Goal: Task Accomplishment & Management: Manage account settings

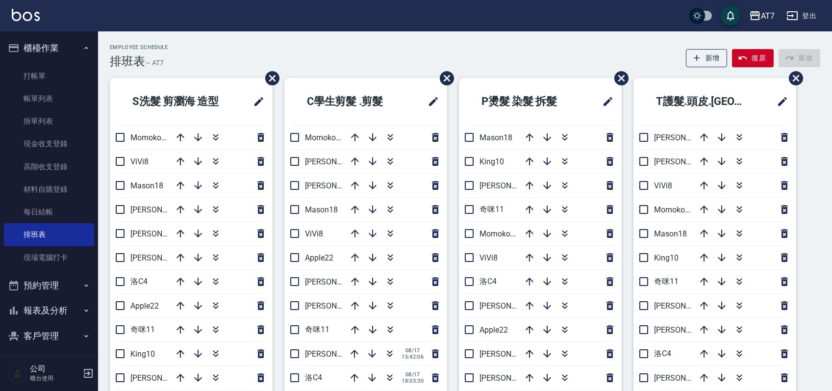
scroll to position [65, 0]
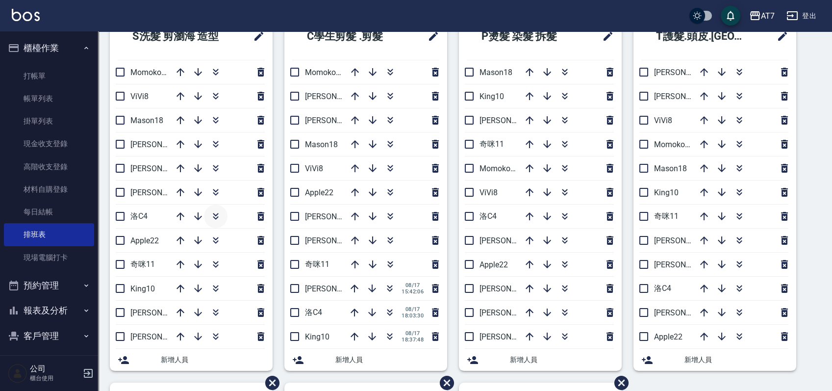
click at [220, 214] on icon "button" at bounding box center [216, 216] width 12 height 12
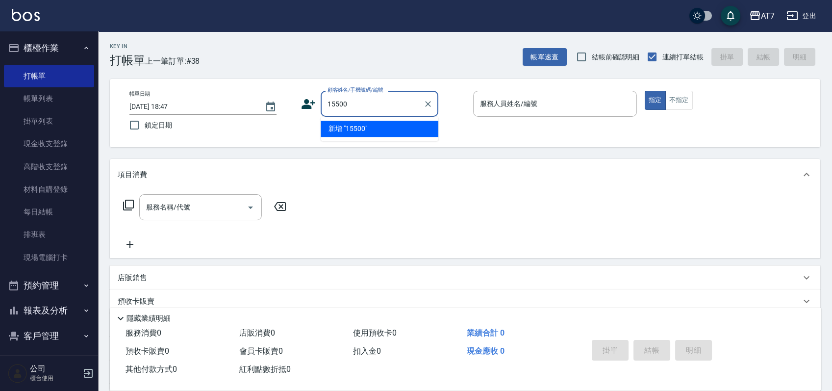
type input "15500"
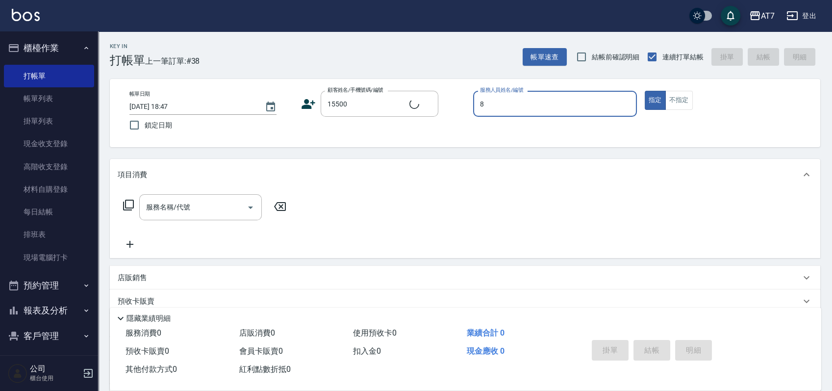
type input "8"
type input "公司/公司15500/15500"
type input "ViVi-8"
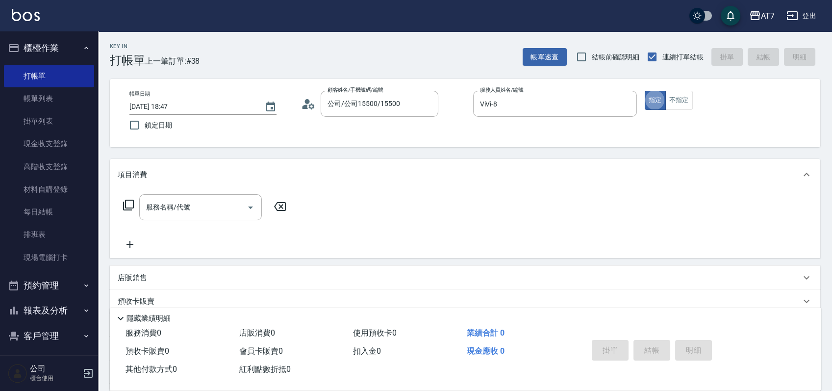
type button "true"
type input "401"
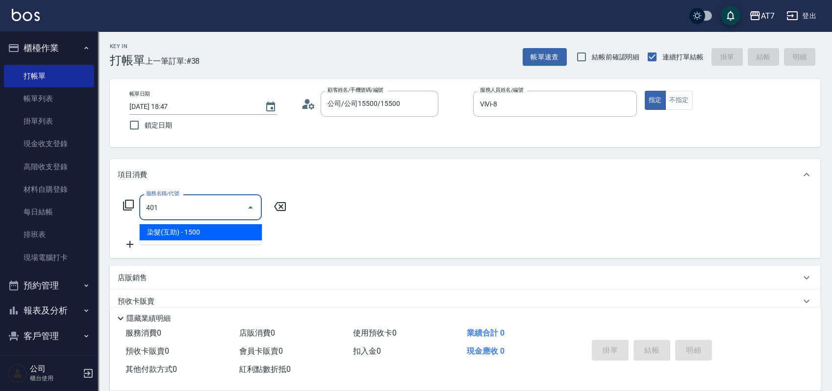
type input "150"
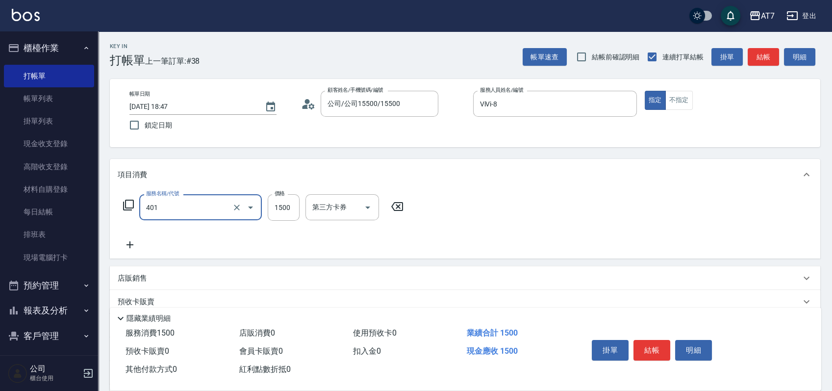
type input "染髮(互助)(401)"
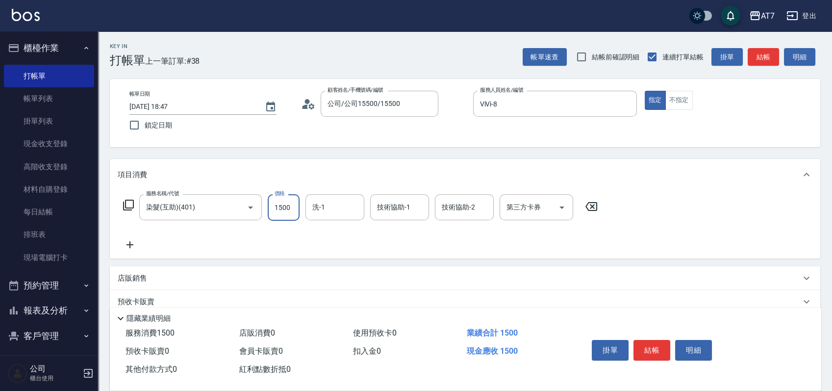
type input "0"
type input "378"
type input "30"
type input "3780"
type input "370"
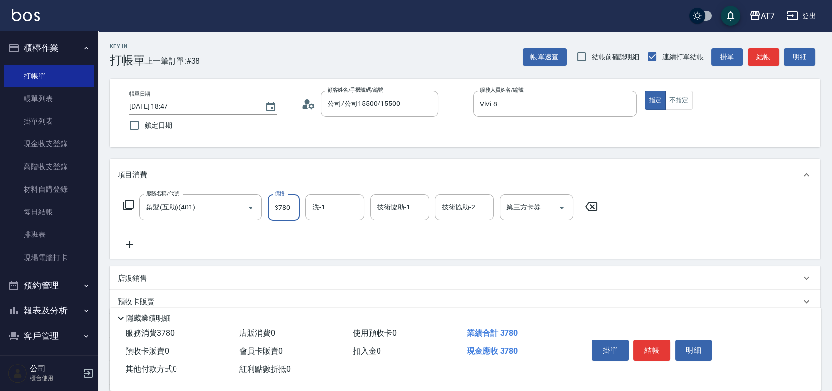
type input "3780"
type input "怡甄-23"
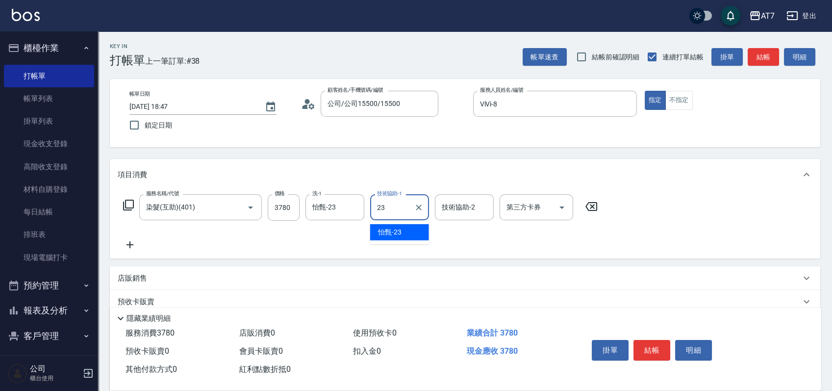
type input "怡甄-23"
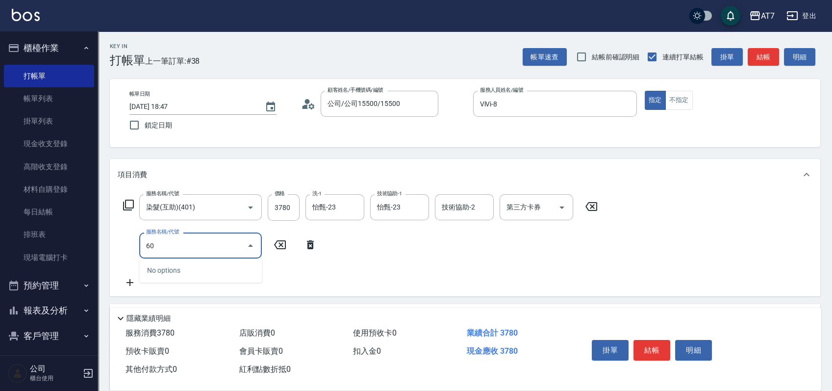
type input "608"
type input "570"
type input "鉑金護髮S（自領(608)"
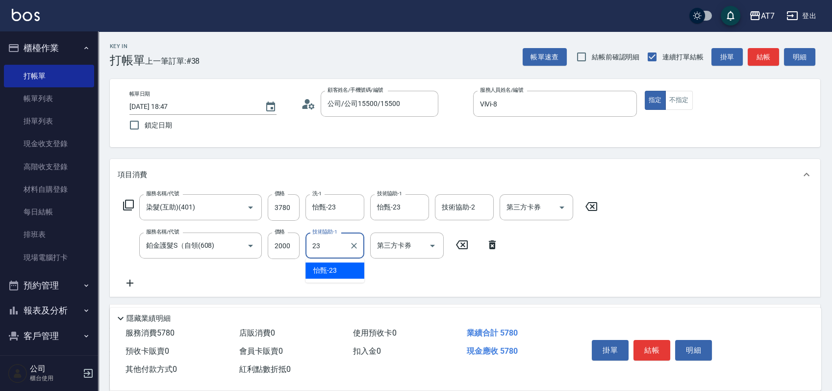
type input "怡甄-23"
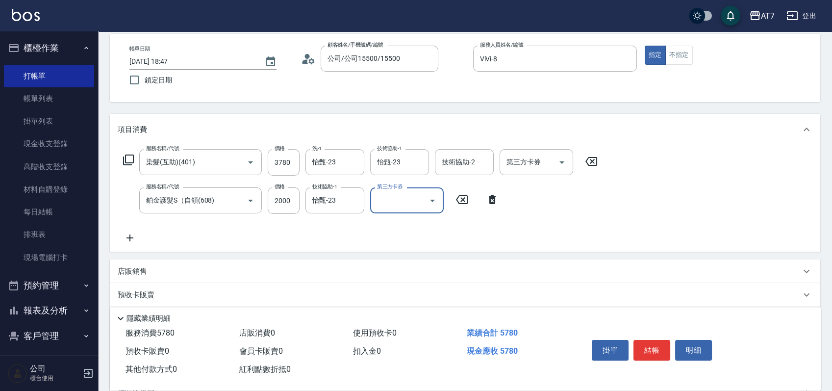
scroll to position [65, 0]
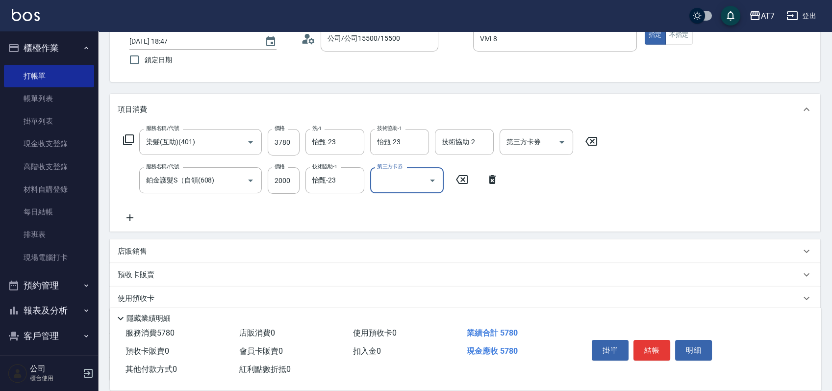
click at [491, 246] on div "店販銷售" at bounding box center [459, 251] width 683 height 10
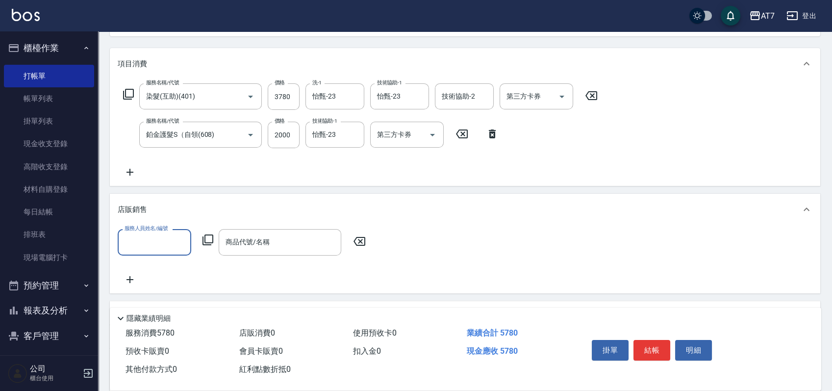
scroll to position [130, 0]
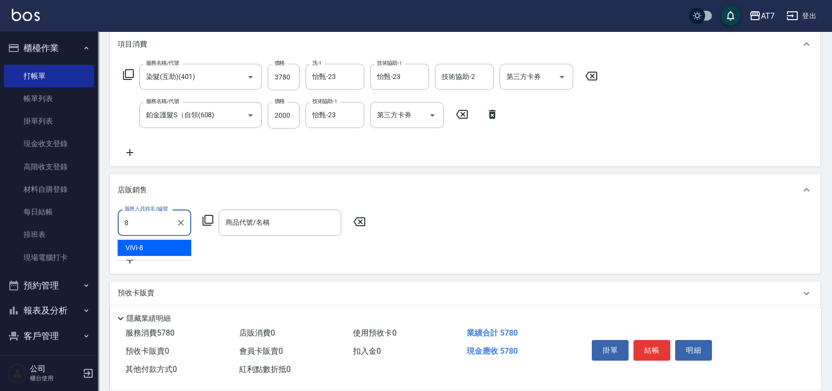
type input "ViVi-8"
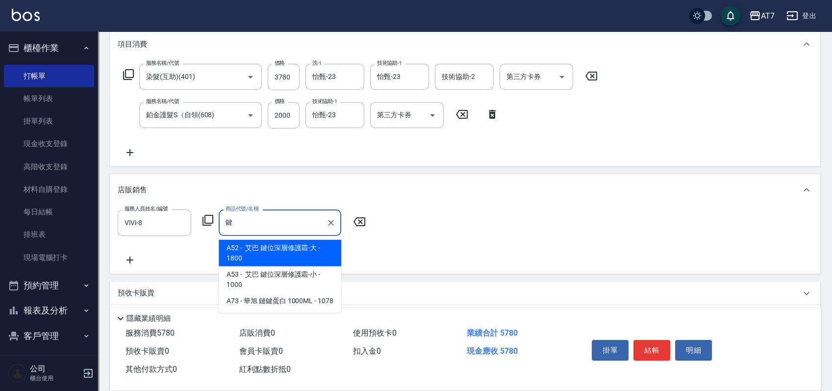
type input "艾巴 鍵位深層修護霜-大"
type input "750"
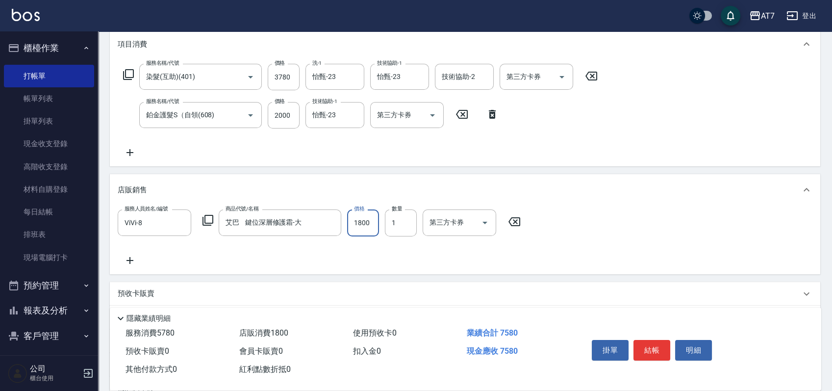
type input "1"
type input "570"
type input "162"
type input "590"
type input "1620"
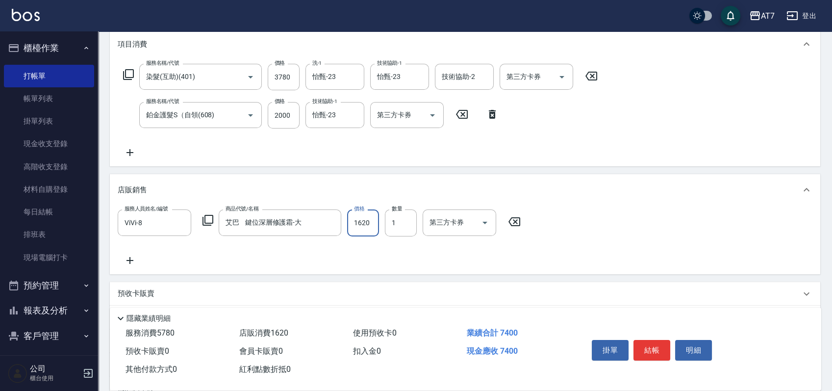
type input "740"
type input "1620"
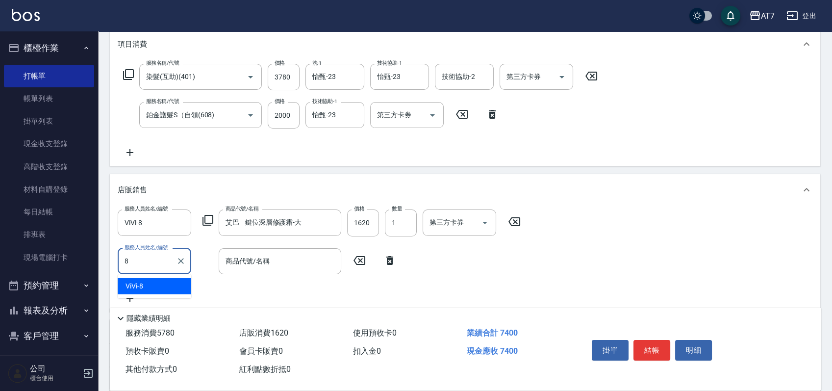
type input "ViVi-8"
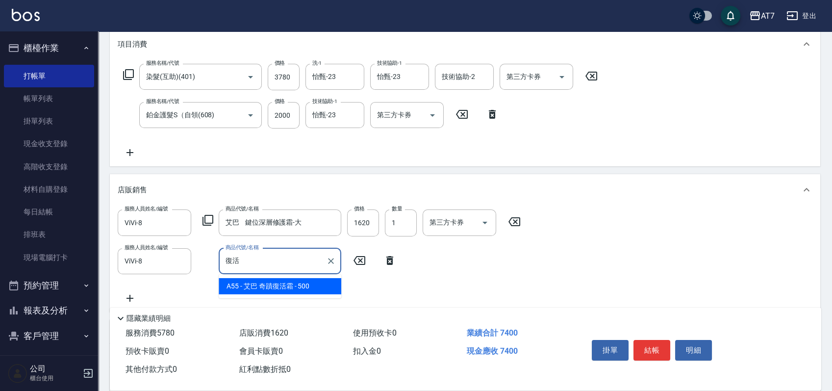
type input "艾巴 奇蹟復活霜"
type input "790"
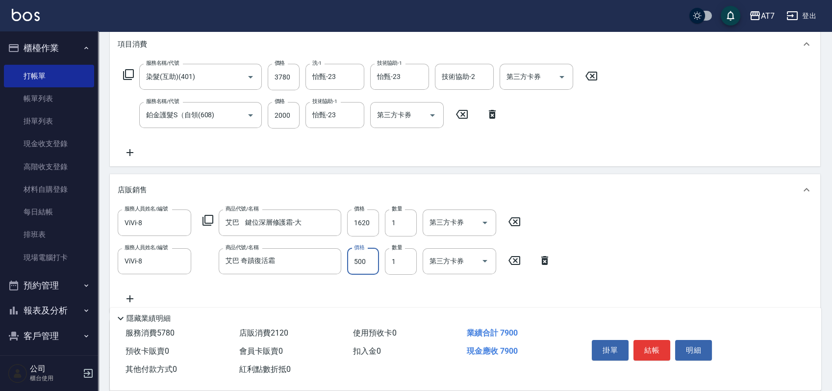
type input "4"
type input "740"
type input "450"
type input "780"
type input "450"
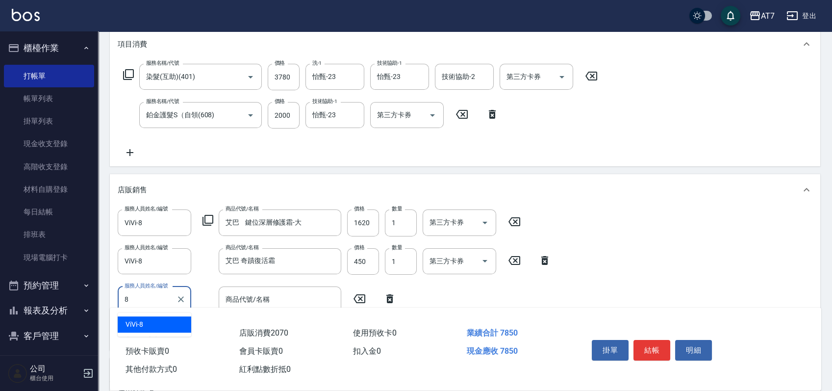
type input "ViVi-8"
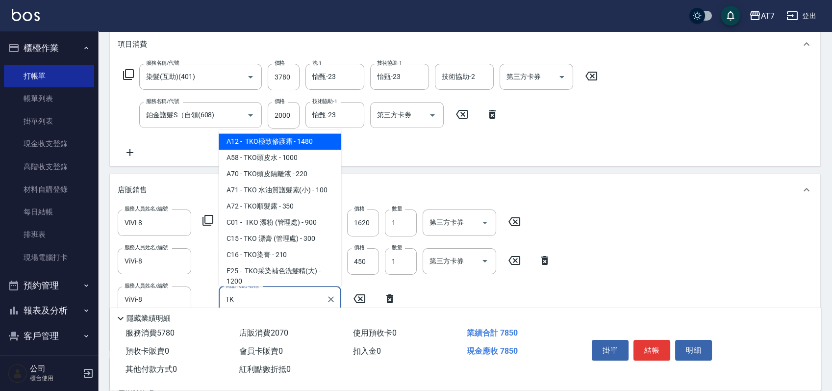
type input "TKO"
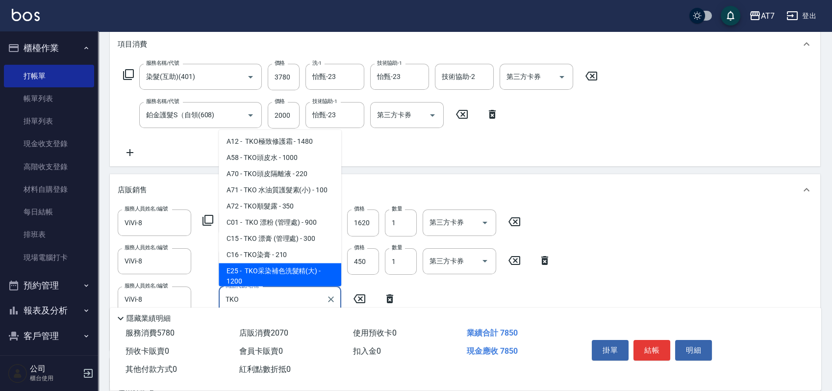
click at [297, 270] on span "E25 - TKO采染補色洗髮精(大) - 1200" at bounding box center [280, 276] width 123 height 26
type input "900"
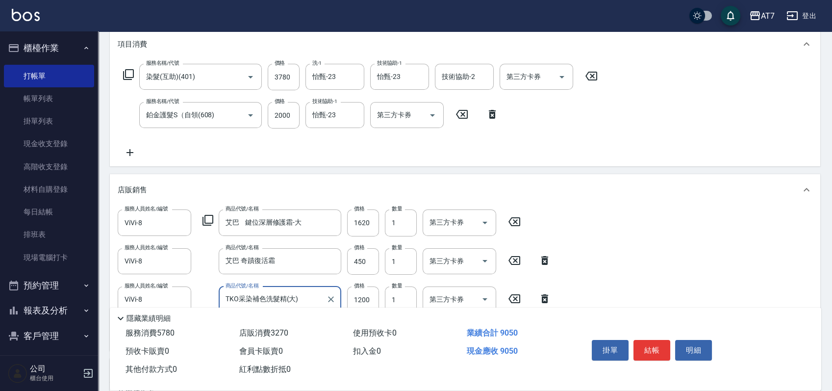
type input "TKO采染補色洗髮精(大)"
type input "1"
type input "780"
type input "110"
type input "790"
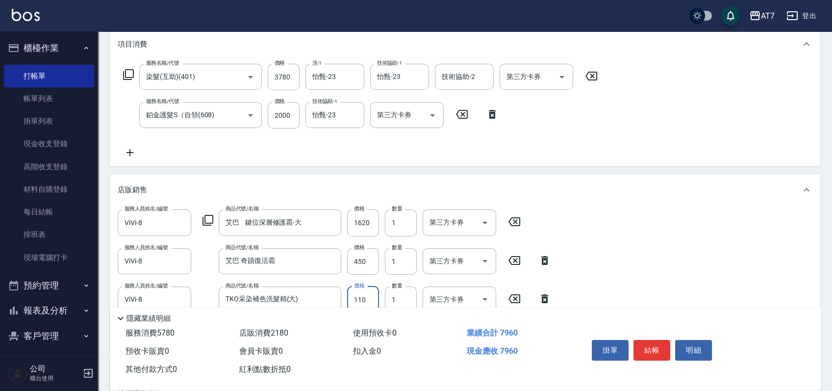
type input "1100"
type input "890"
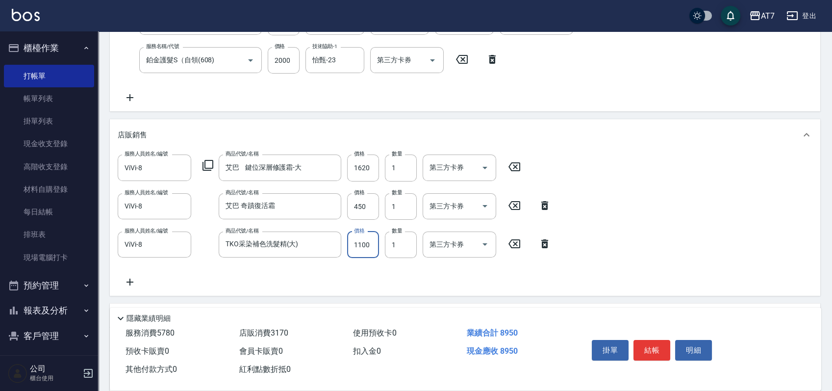
scroll to position [308, 0]
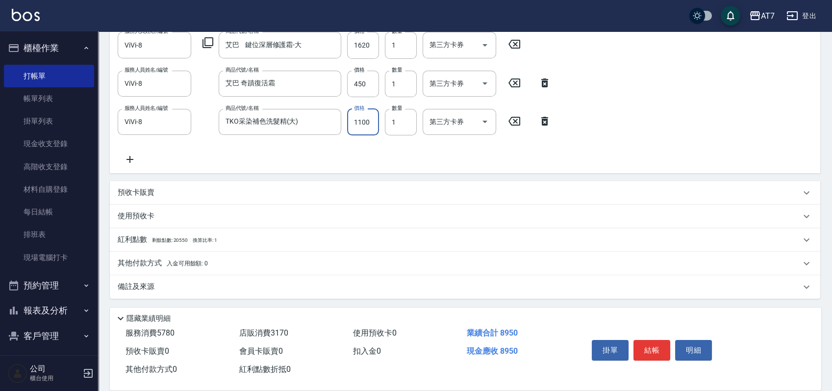
type input "1100"
click at [235, 261] on div "其他付款方式 入金可用餘額: 0" at bounding box center [459, 263] width 683 height 11
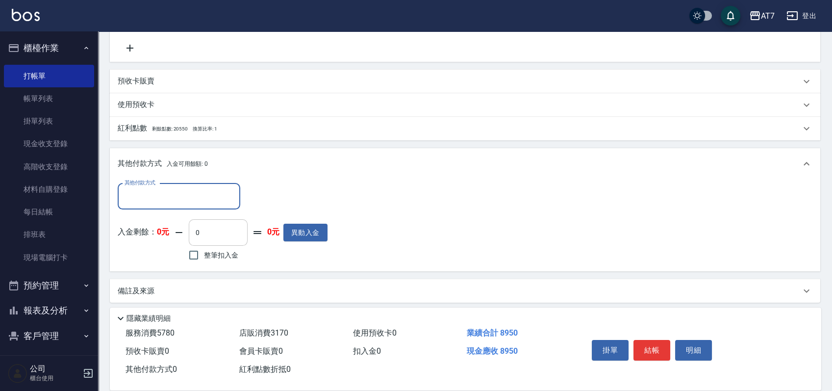
scroll to position [420, 0]
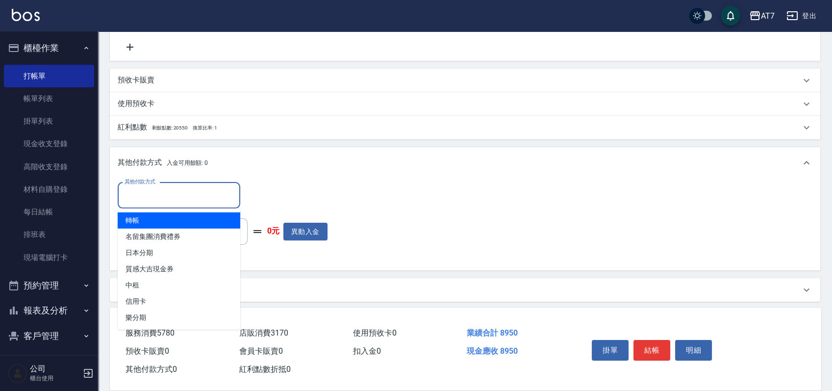
click at [179, 196] on input "其他付款方式" at bounding box center [179, 195] width 114 height 17
click at [182, 217] on span "轉帳" at bounding box center [179, 220] width 123 height 16
type input "轉帳"
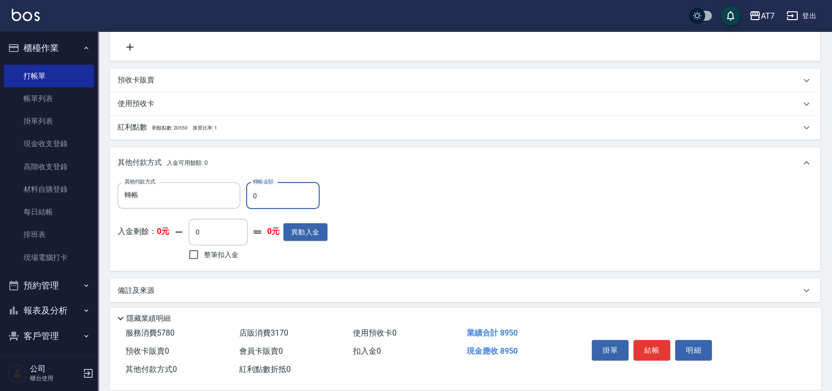
click at [250, 197] on input "0" at bounding box center [283, 195] width 74 height 26
type input "80"
type input "880"
type input "890"
type input "800"
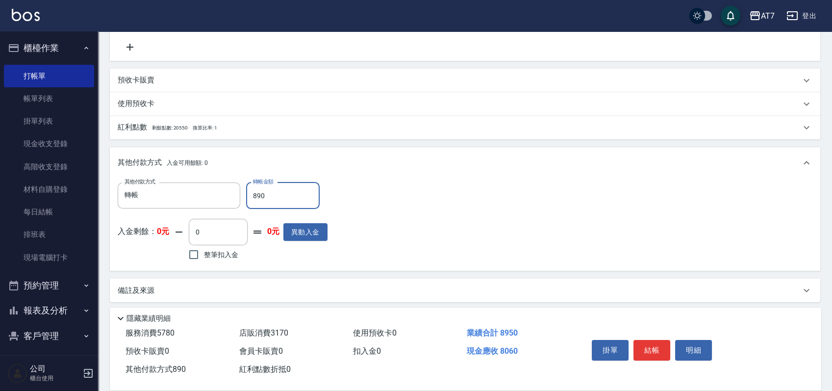
type input "8950"
type input "0"
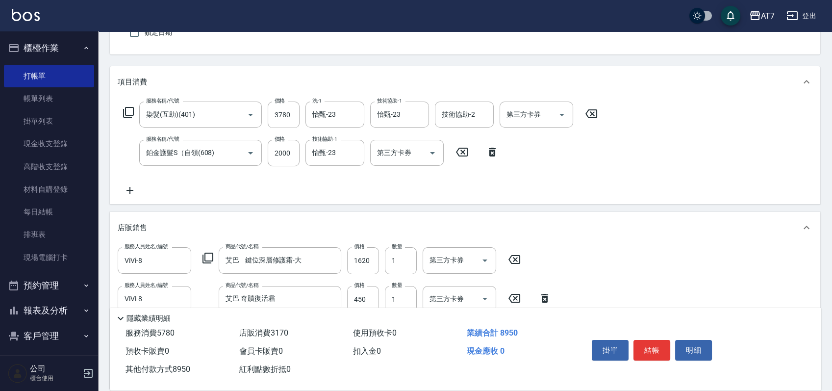
scroll to position [0, 0]
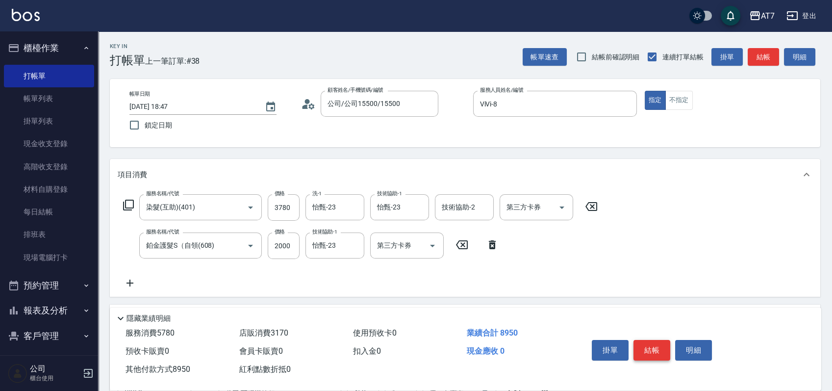
type input "8950"
click at [651, 347] on button "結帳" at bounding box center [652, 350] width 37 height 21
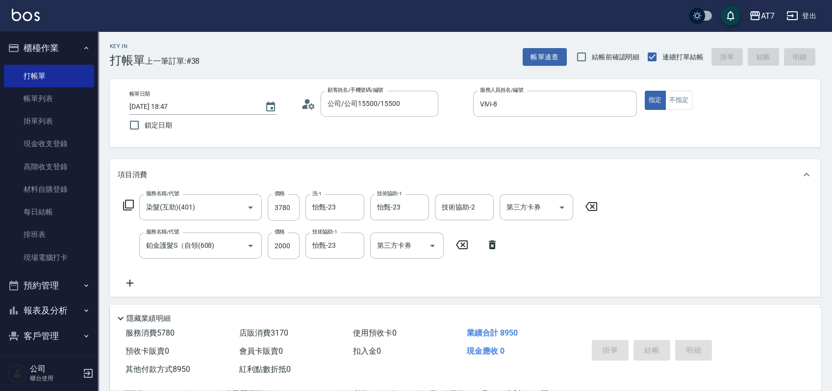
type input "2025/08/17 19:38"
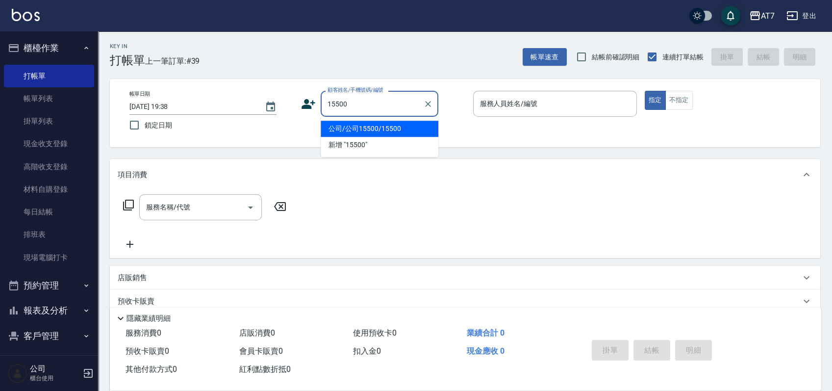
type input "公司/公司15500/15500"
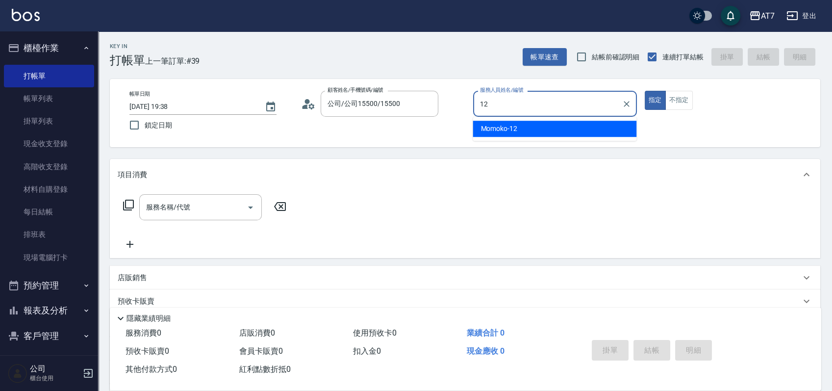
type input "Momoko-12"
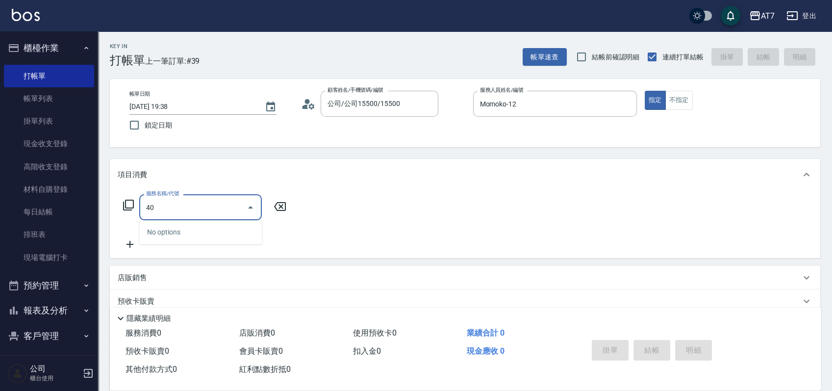
type input "401"
type input "150"
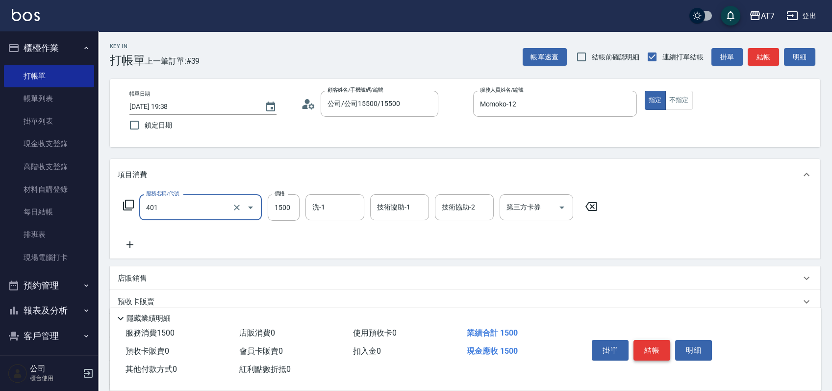
type input "染髮(互助)(401)"
type input "1"
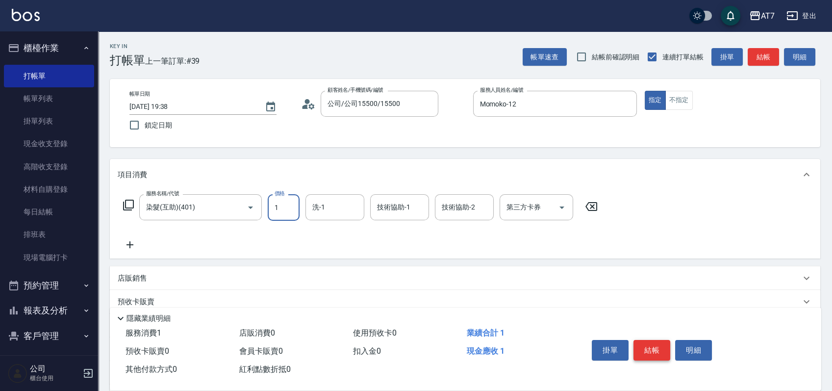
type input "0"
type input "168"
type input "10"
type input "1680"
type input "160"
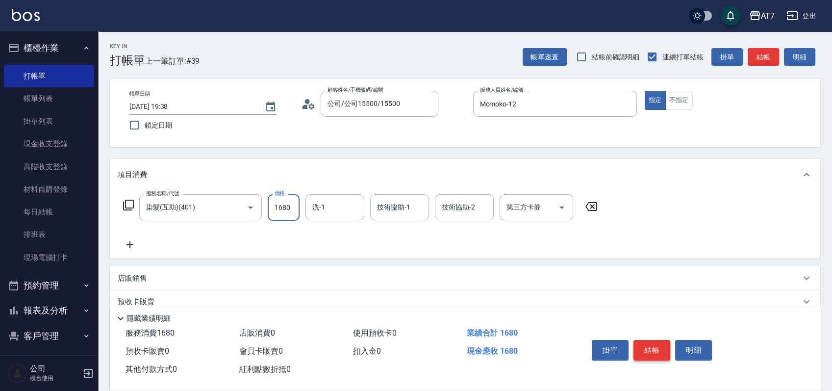
type input "1680"
type input "依依-30"
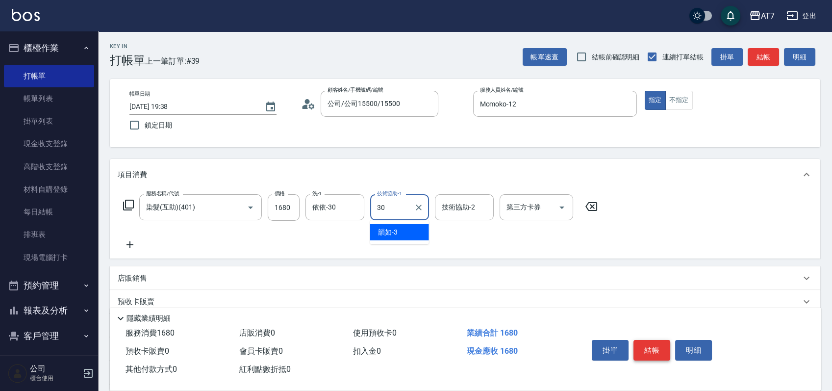
type input "依依-30"
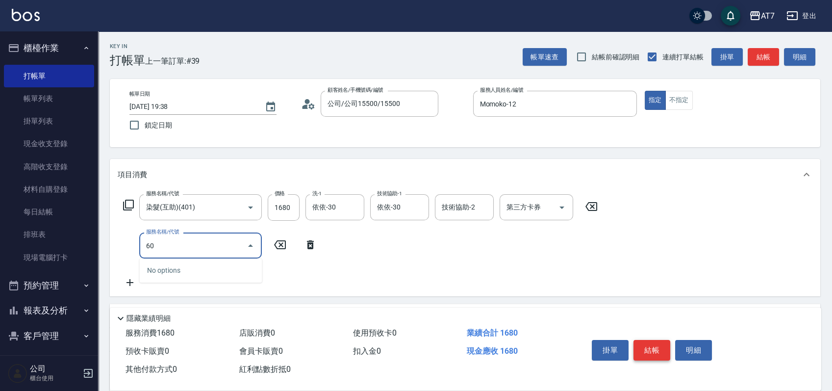
type input "608"
type input "360"
type input "鉑金護髮S（自領(608)"
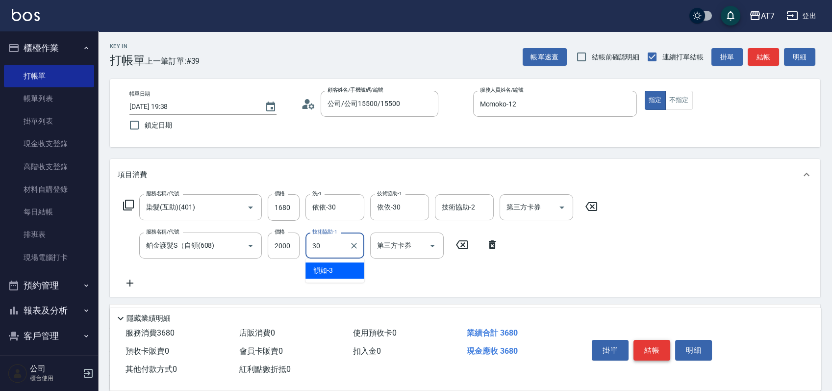
type input "依依-30"
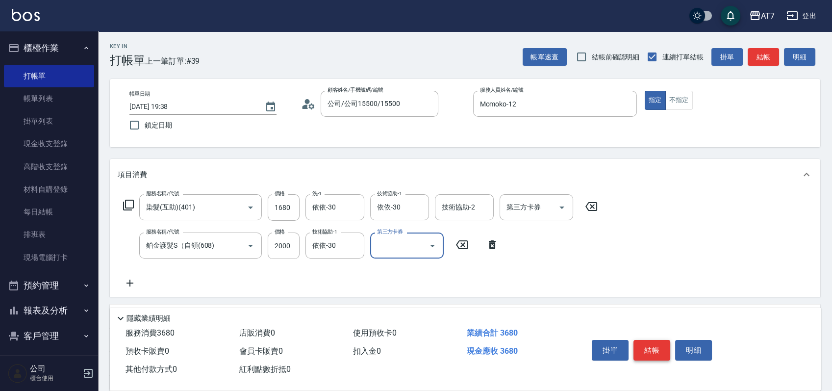
click at [651, 347] on button "結帳" at bounding box center [652, 350] width 37 height 21
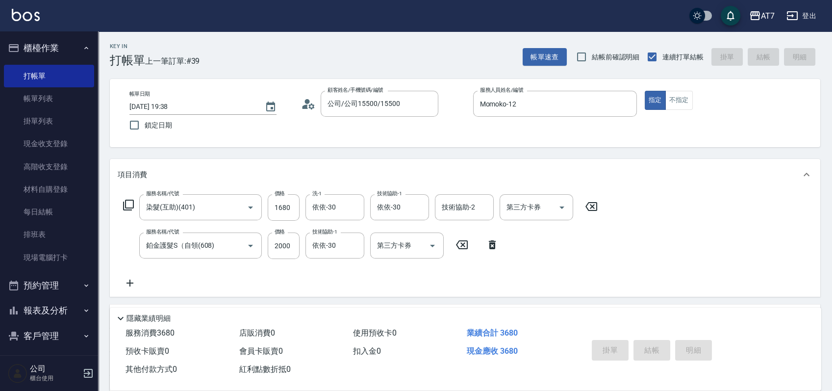
type input "0"
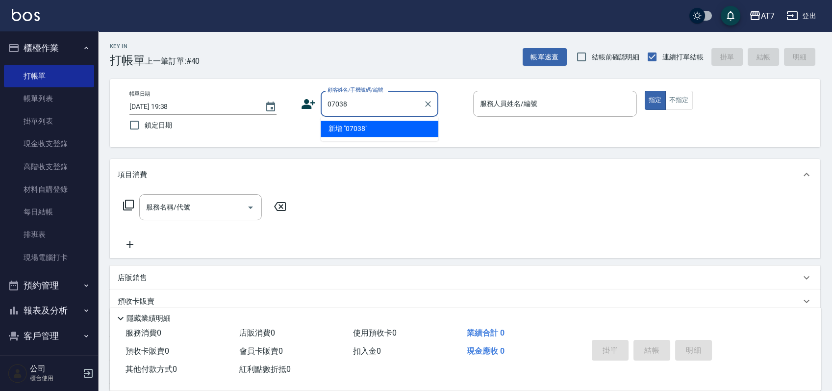
type input "07038"
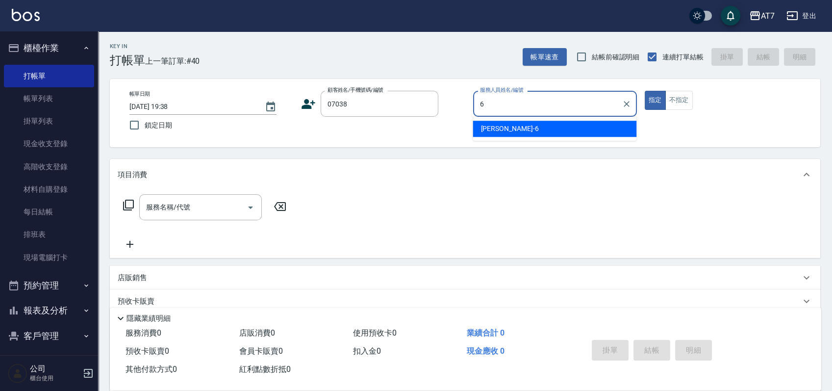
type input "杜莎莎-6"
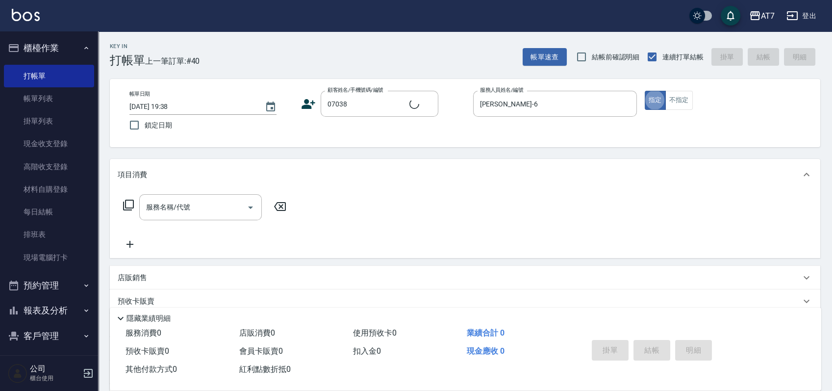
type input "公司/公司07038/07038"
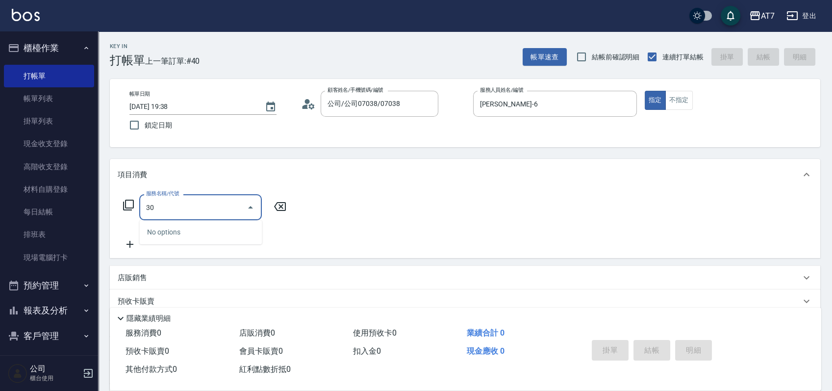
type input "303"
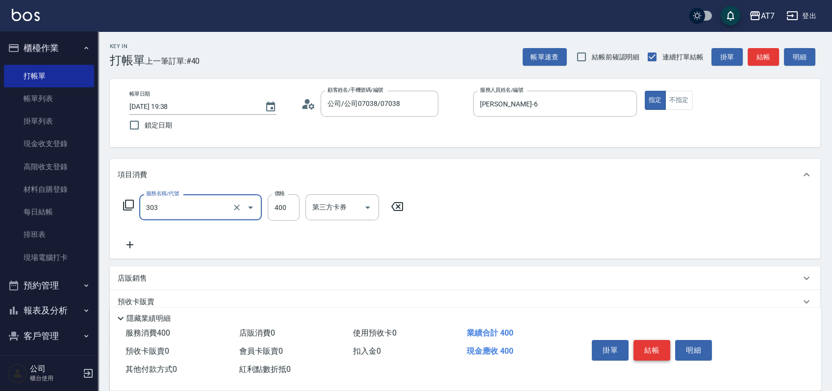
type input "40"
type input "A級剪髮(303)"
click at [651, 347] on button "結帳" at bounding box center [652, 350] width 37 height 21
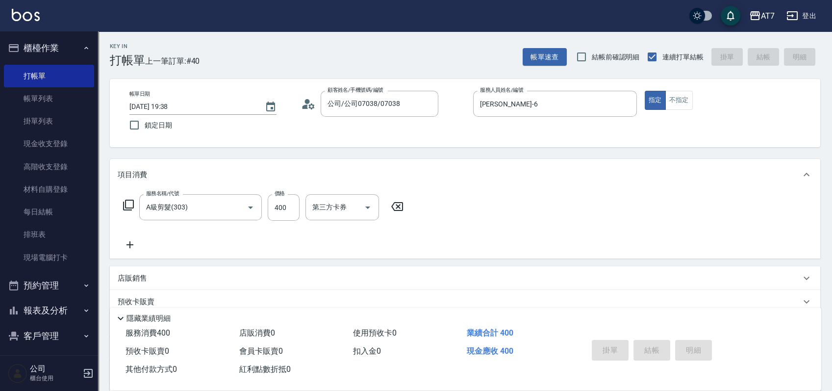
type input "0"
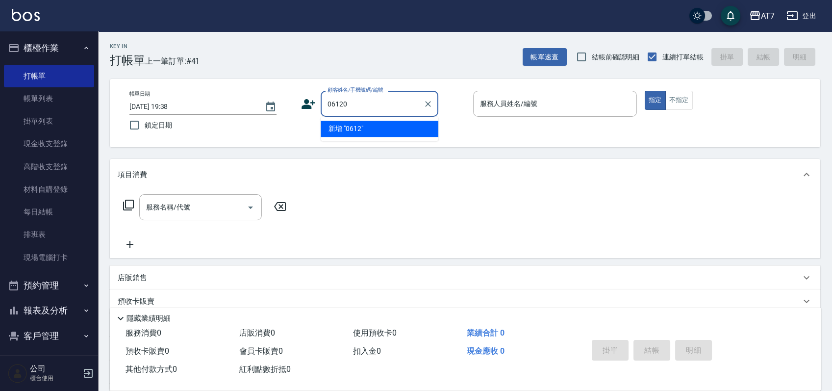
type input "06120"
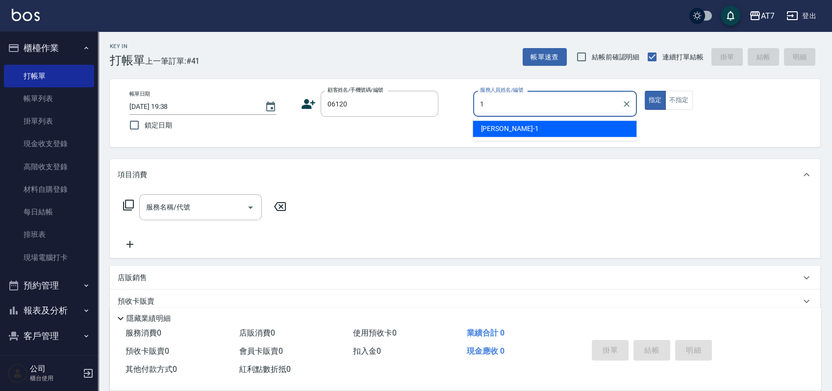
type input "米雪兒-1"
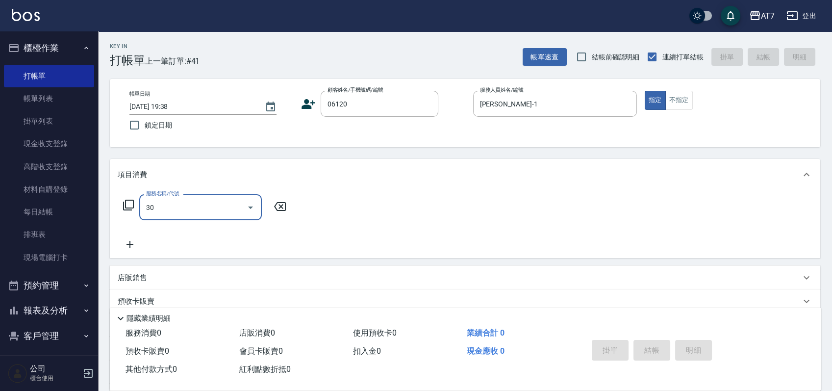
type input "302"
type input "公司單/06120-1/06120"
type input "30"
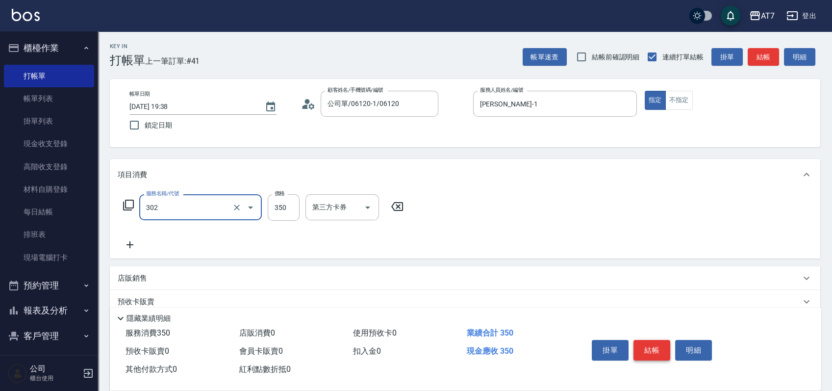
type input "剪髮(302)"
click at [651, 347] on button "結帳" at bounding box center [652, 350] width 37 height 21
type input "0"
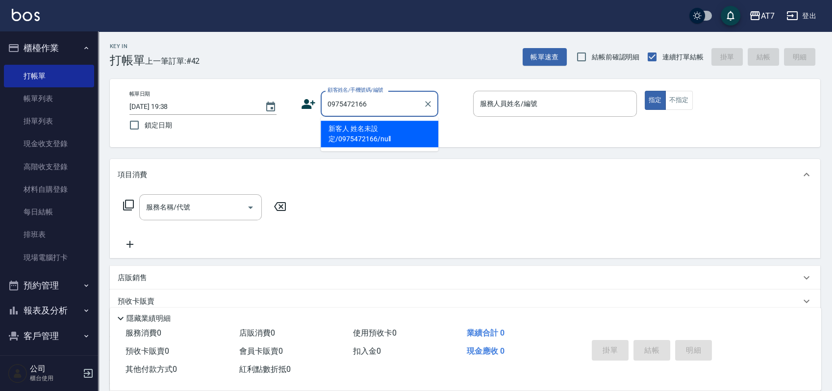
type input "新客人 姓名未設定/0975472166/null"
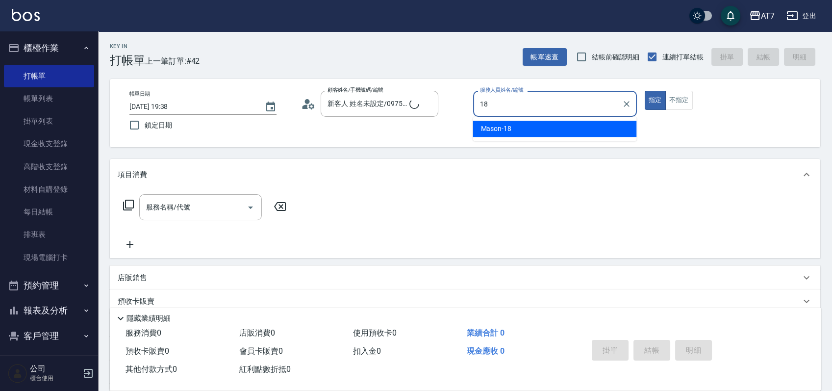
type input "Mason-18"
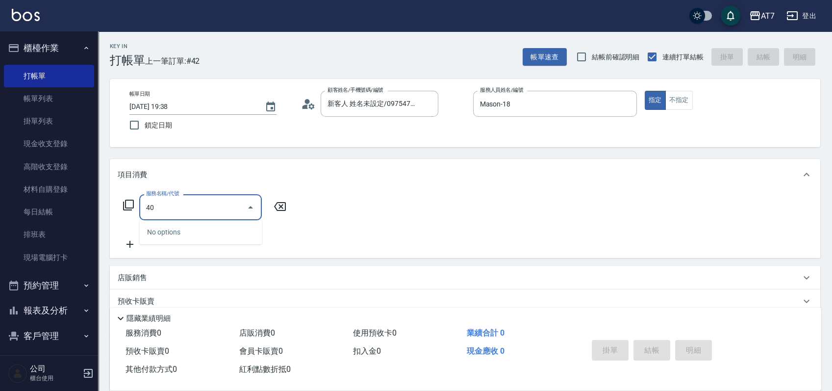
type input "401"
type input "150"
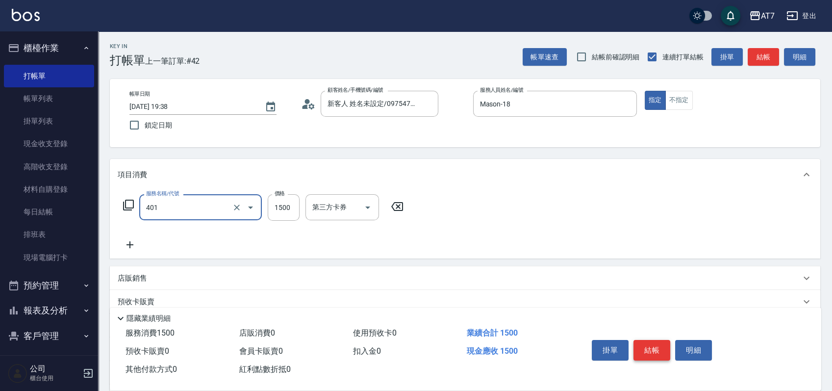
type input "染髮(互助)(401)"
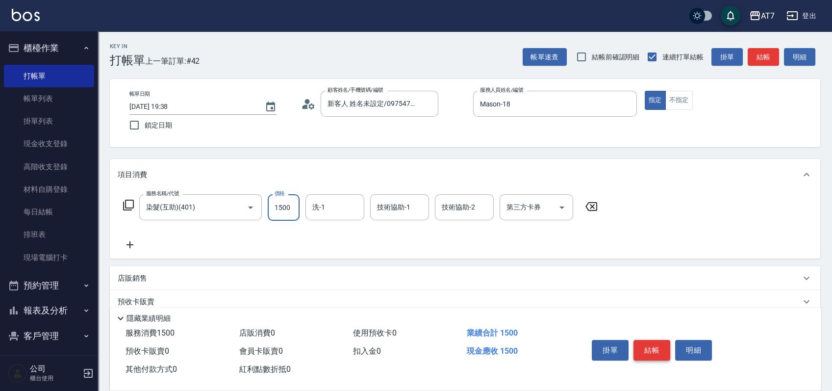
type input "1"
type input "0"
type input "159"
type input "10"
type input "1599"
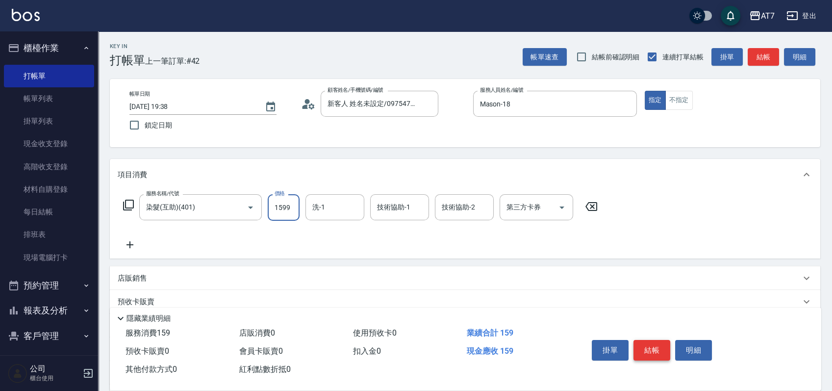
type input "150"
type input "1599"
type input "Josh-38"
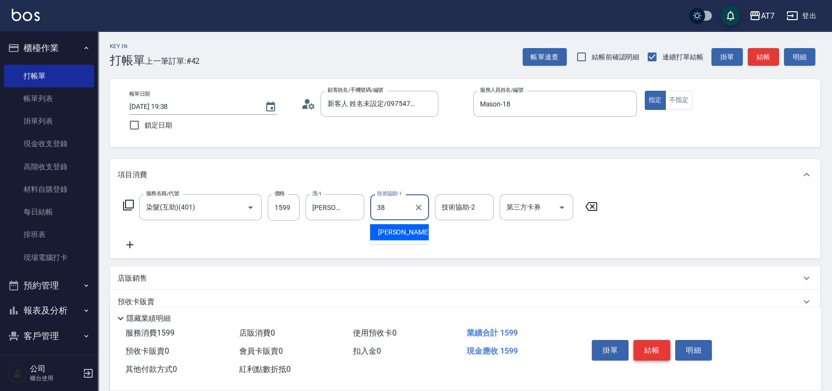
type input "Josh-38"
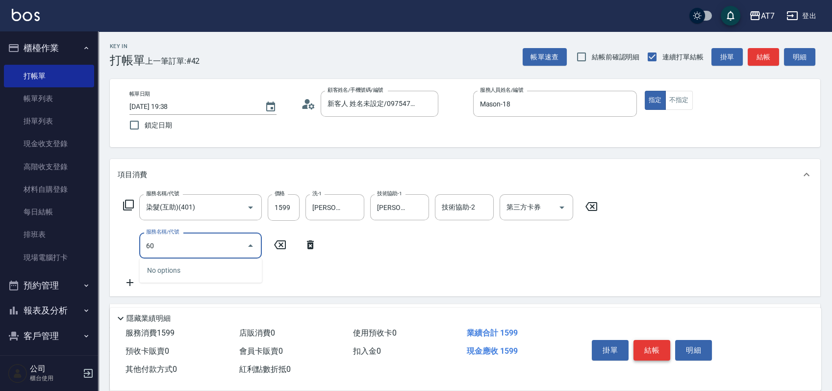
type input "609"
type input "400"
type input "鉑金護髮M（自領(609)"
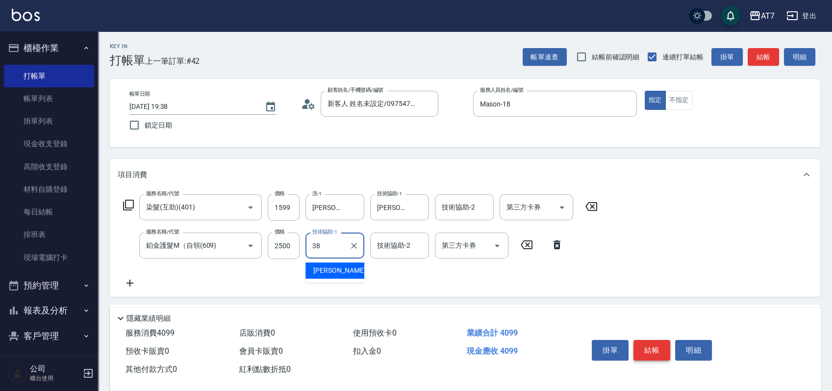
type input "Josh-38"
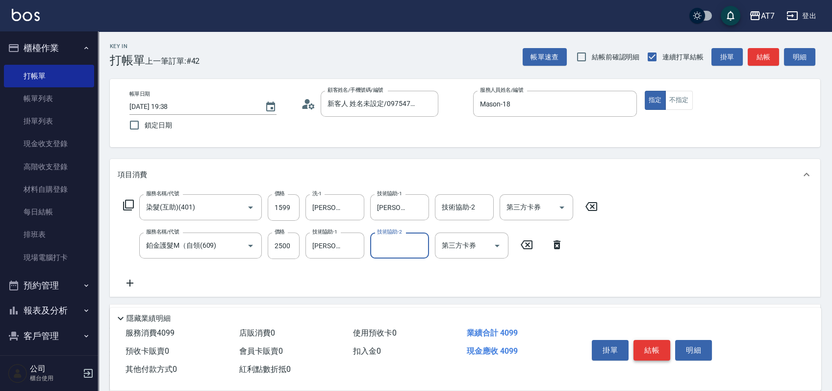
click at [651, 347] on button "結帳" at bounding box center [652, 350] width 37 height 21
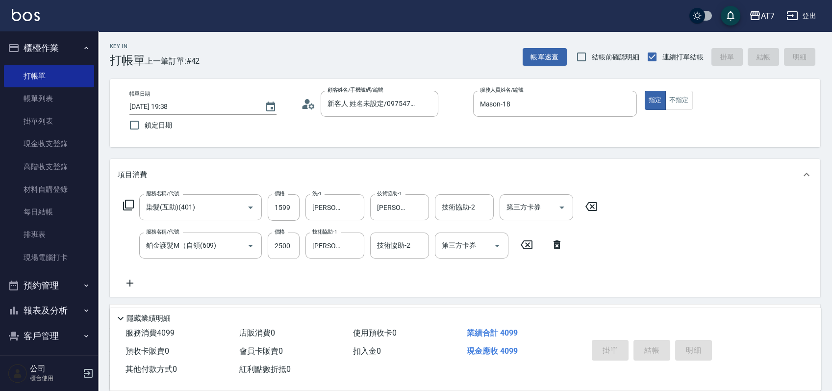
type input "2025/08/17 19:39"
type input "0"
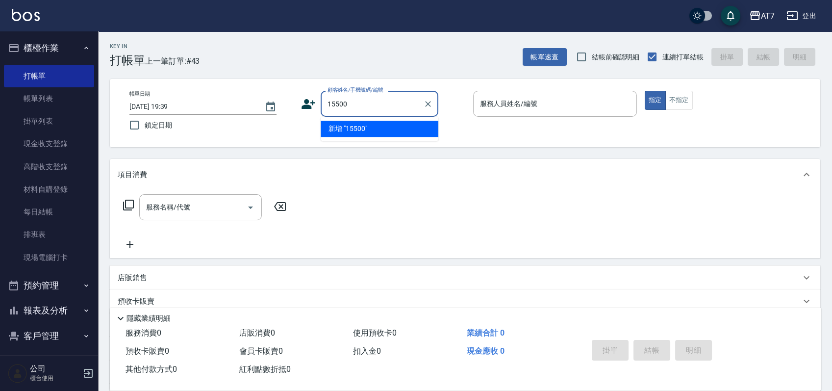
type input "15500"
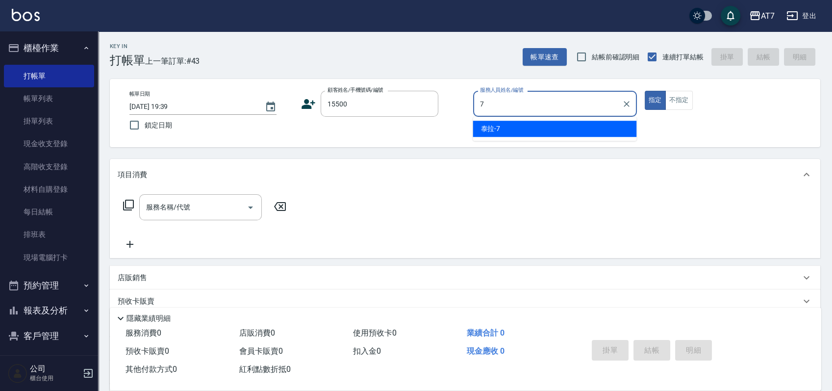
type input "泰拉-7"
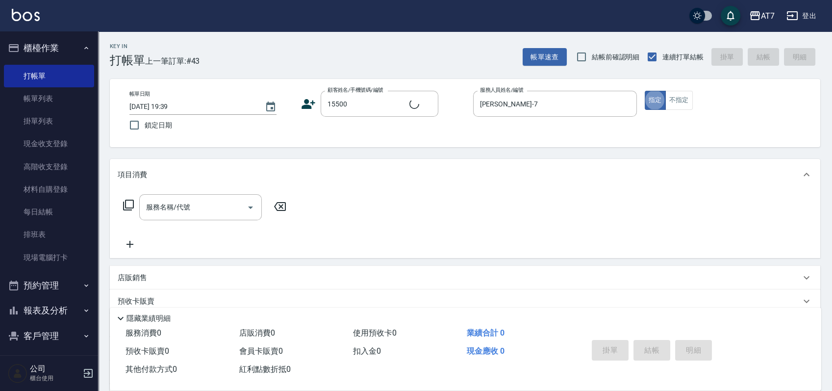
type input "公司/公司15500/15500"
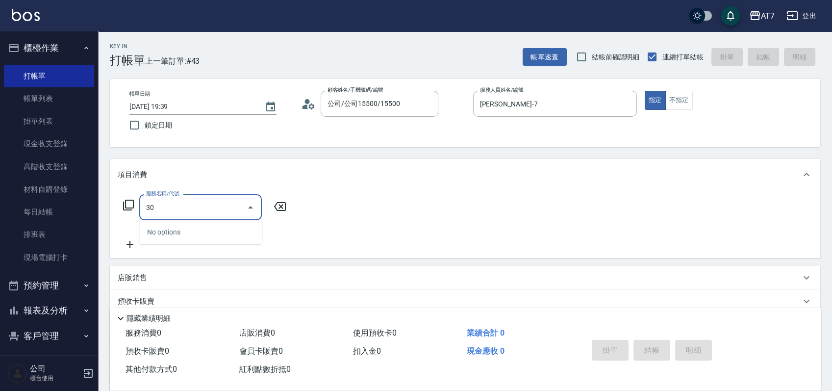
type input "301"
type input "30"
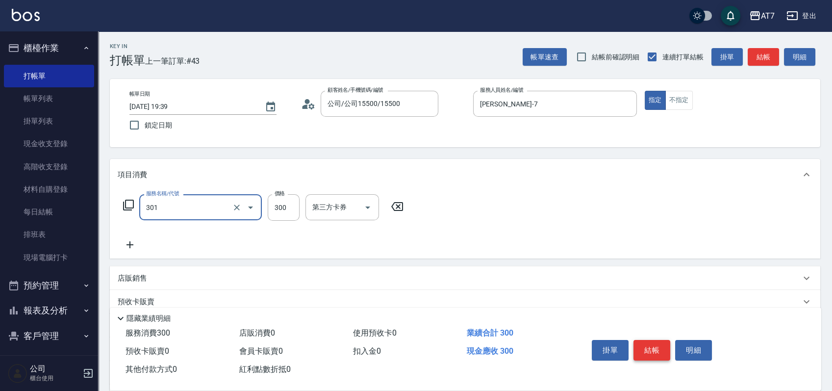
type input "學生剪髮(301)"
click at [651, 347] on button "結帳" at bounding box center [652, 350] width 37 height 21
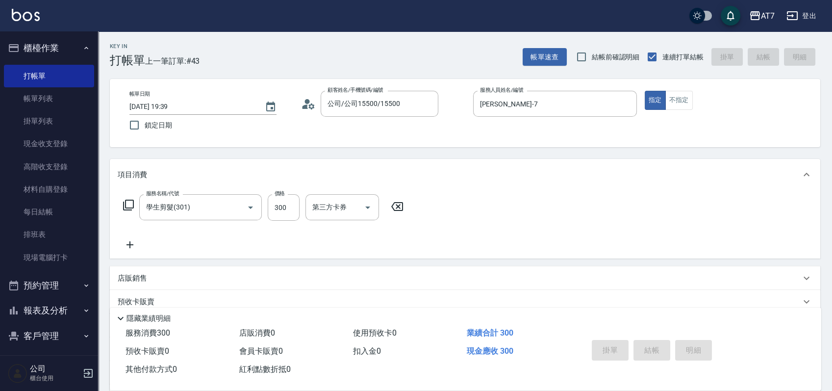
type input "0"
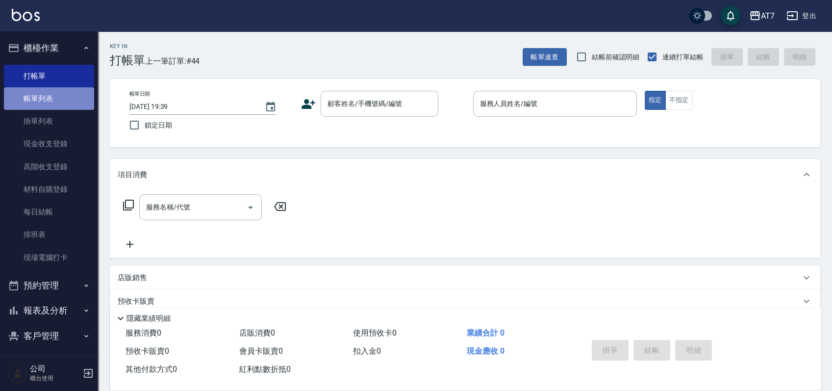
click at [65, 102] on link "帳單列表" at bounding box center [49, 98] width 90 height 23
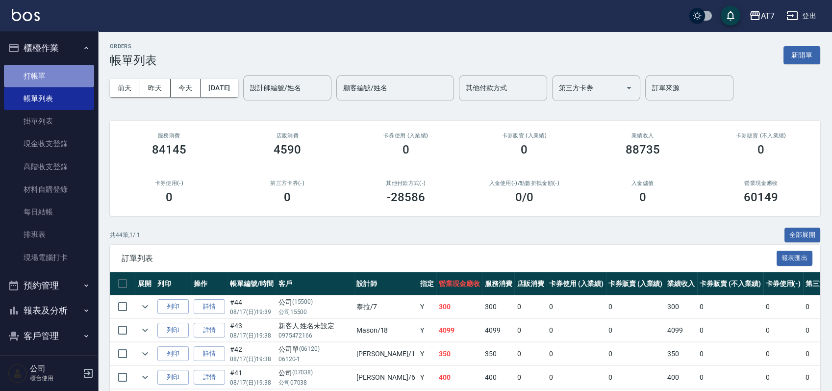
click at [65, 67] on link "打帳單" at bounding box center [49, 76] width 90 height 23
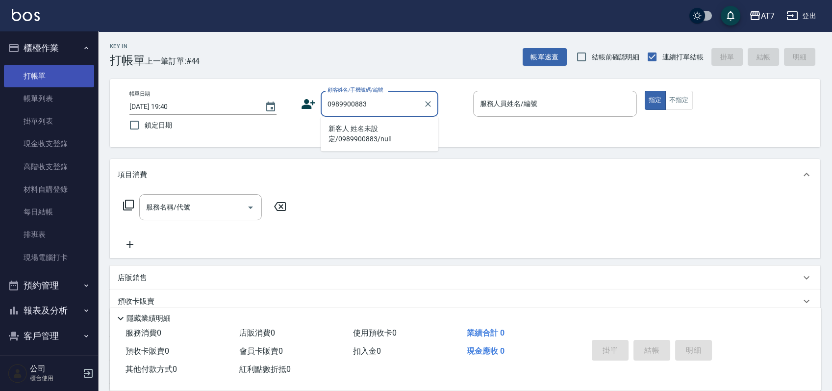
type input "新客人 姓名未設定/0989900883/null"
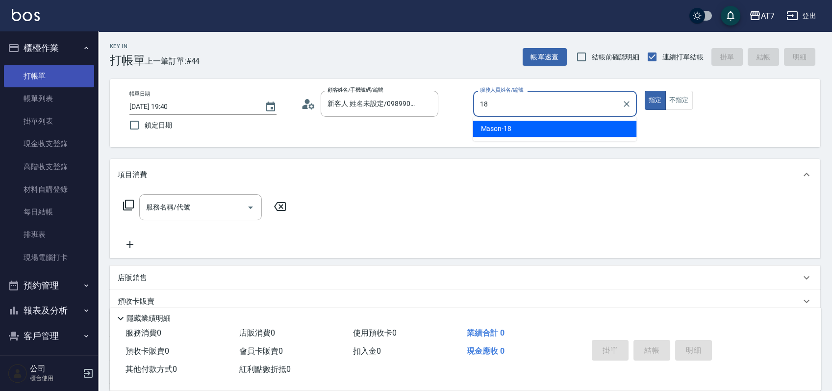
type input "Mason-18"
type button "true"
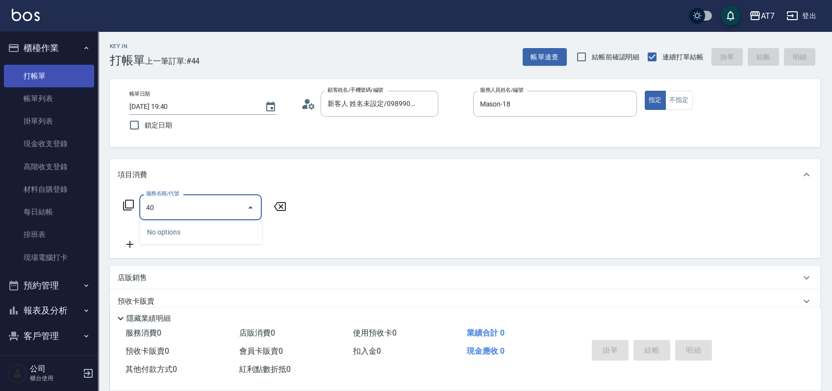
type input "401"
type input "150"
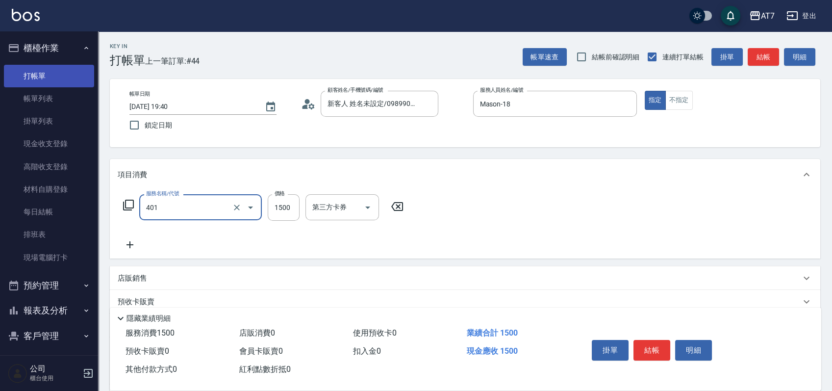
type input "染髮(互助)(401)"
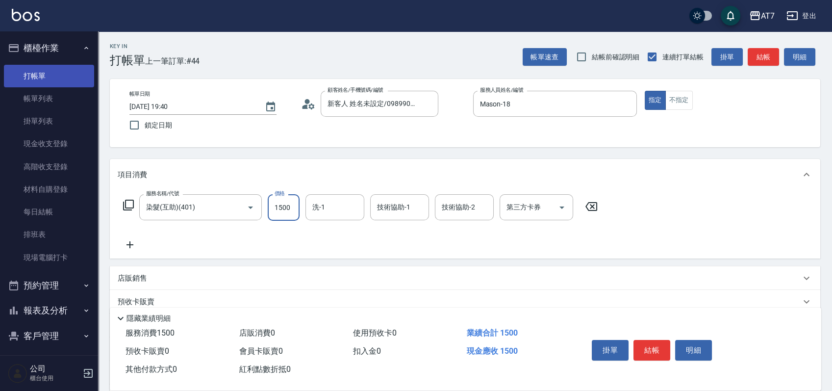
type input "1"
type input "0"
type input "159"
type input "10"
type input "1599"
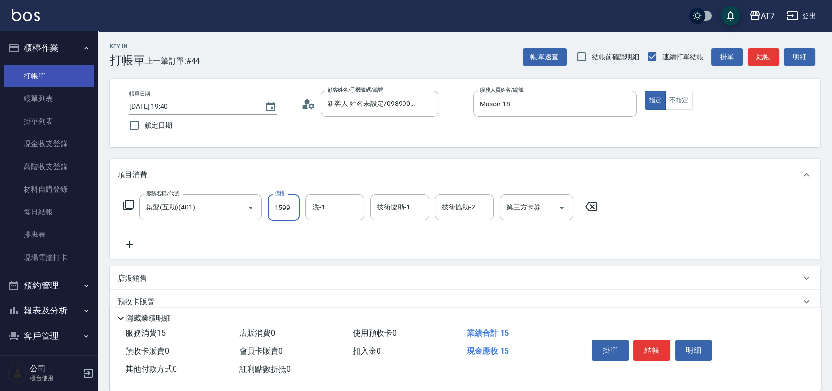
type input "150"
type input "1599"
type input "Josh-38"
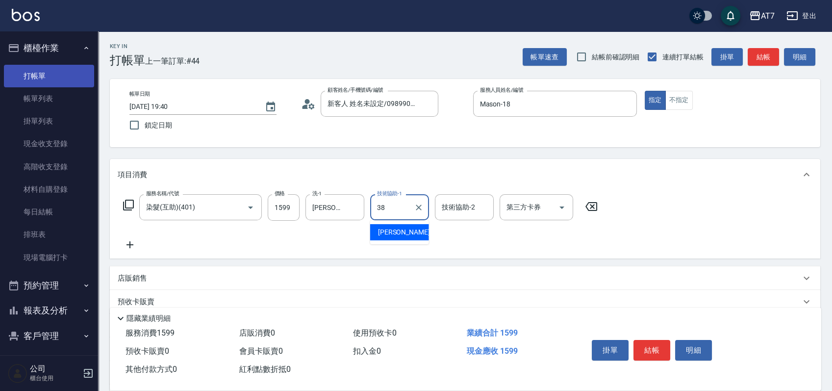
type input "Josh-38"
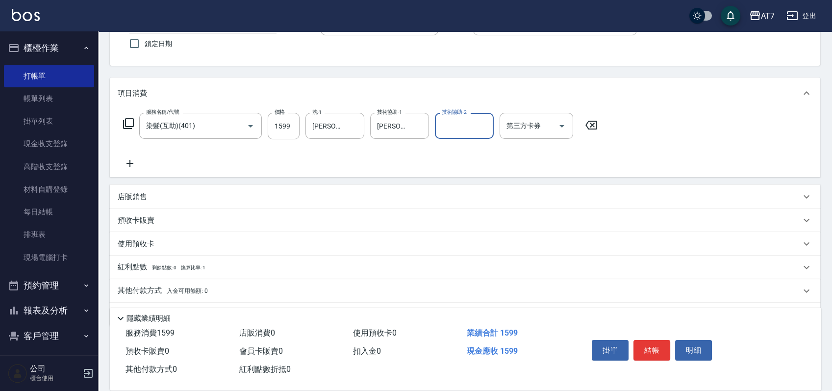
scroll to position [109, 0]
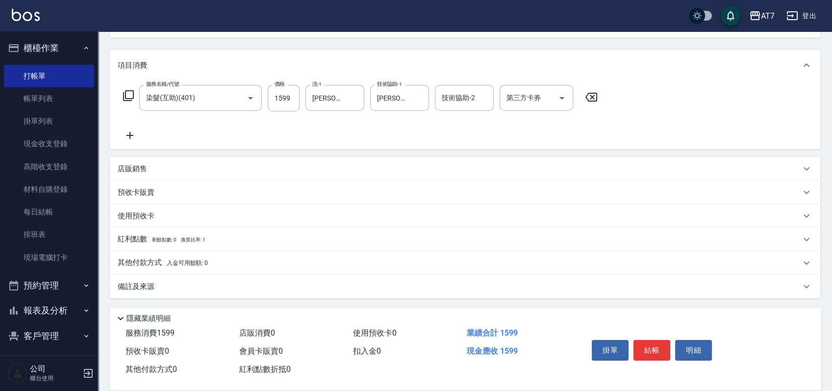
click at [276, 260] on div "其他付款方式 入金可用餘額: 0" at bounding box center [459, 262] width 683 height 11
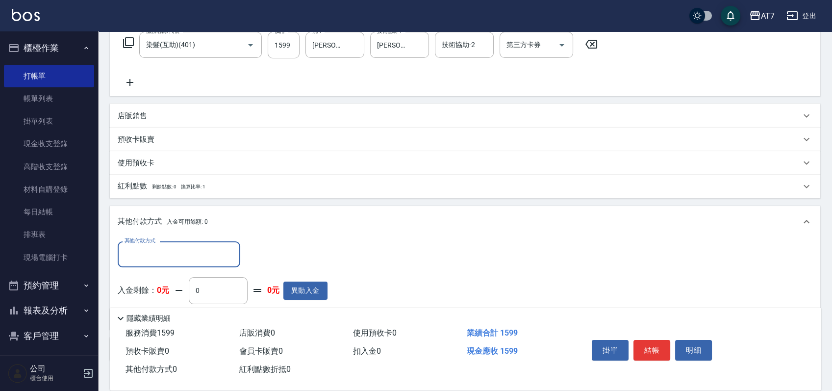
scroll to position [224, 0]
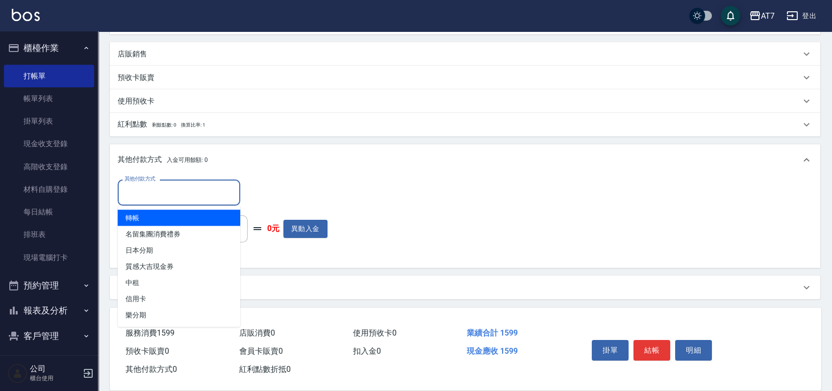
click at [185, 193] on input "其他付款方式" at bounding box center [179, 192] width 114 height 17
click at [173, 222] on span "轉帳" at bounding box center [179, 217] width 123 height 16
type input "轉帳"
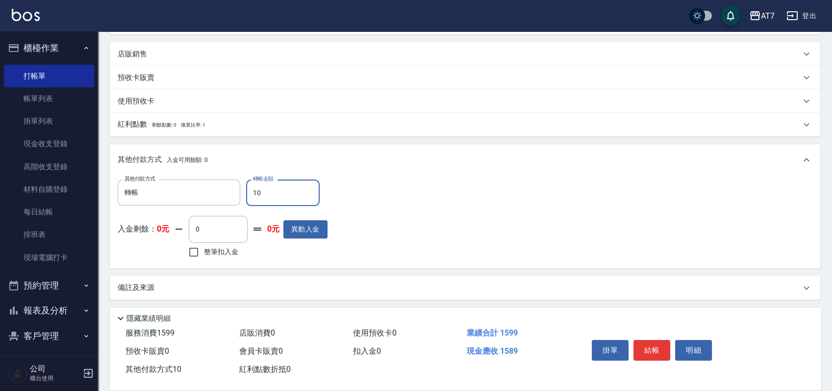
type input "150"
type input "140"
type input "1590"
type input "0"
type input "159"
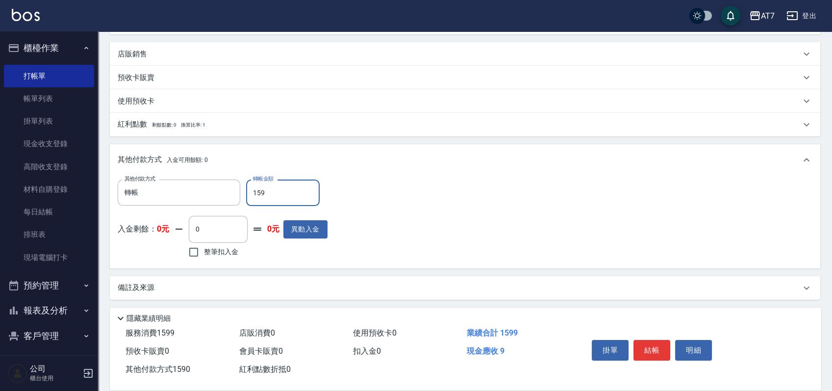
type input "140"
type input "1599"
type input "0"
type input "1599"
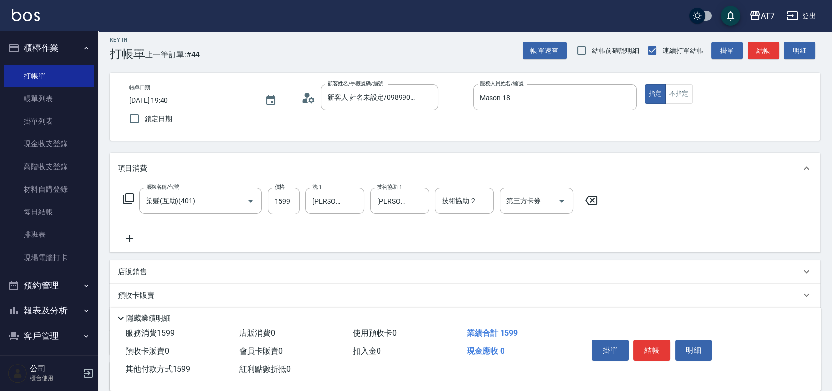
scroll to position [0, 0]
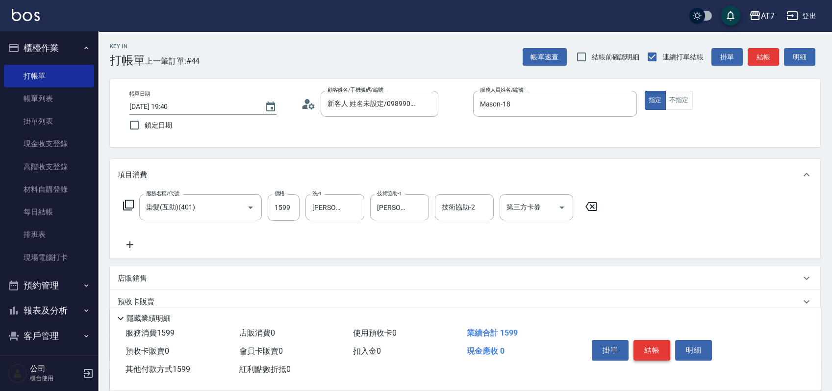
click at [655, 342] on button "結帳" at bounding box center [652, 350] width 37 height 21
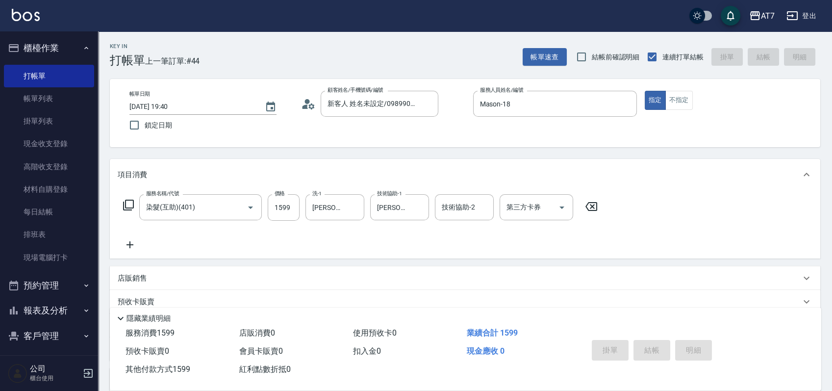
type input "2025/08/17 19:41"
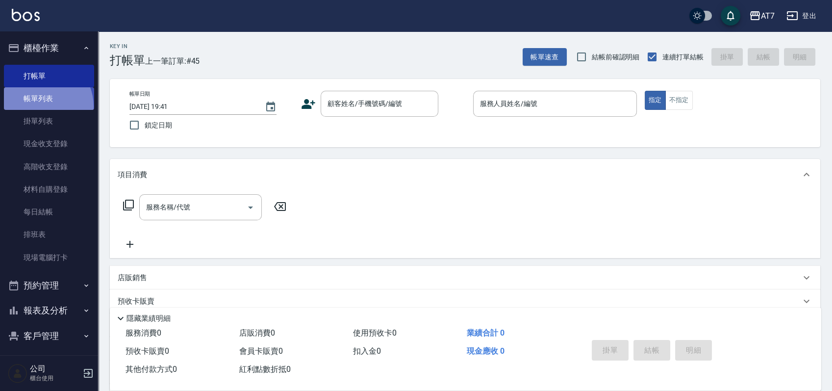
click at [40, 106] on link "帳單列表" at bounding box center [49, 98] width 90 height 23
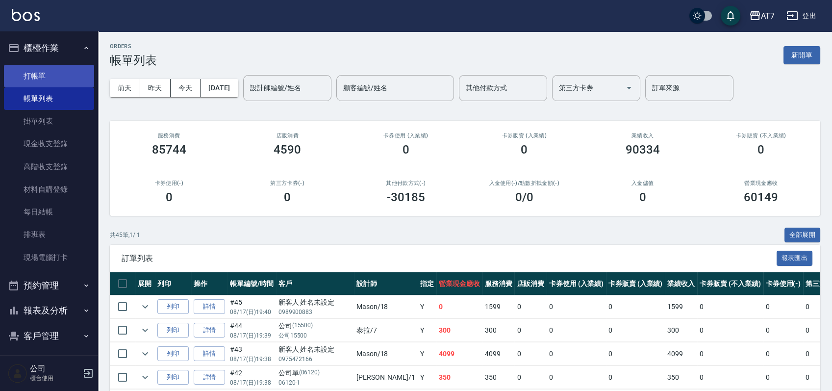
click at [52, 77] on link "打帳單" at bounding box center [49, 76] width 90 height 23
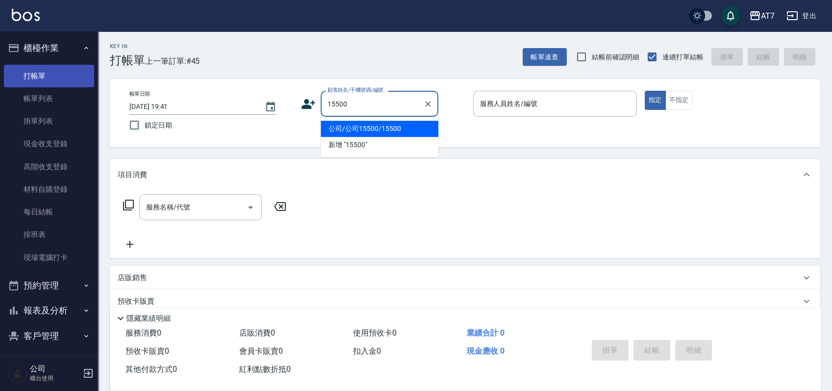
type input "公司/公司15500/15500"
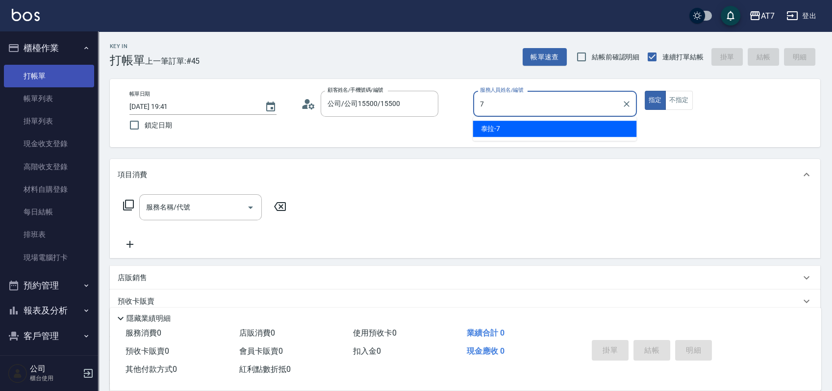
type input "泰拉-7"
type button "true"
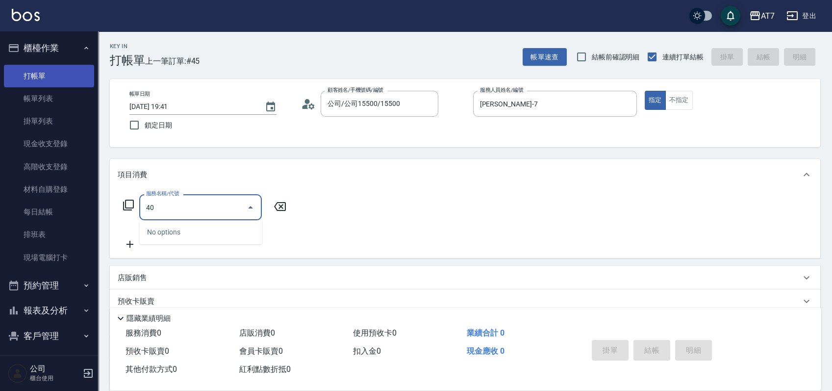
type input "401"
type input "150"
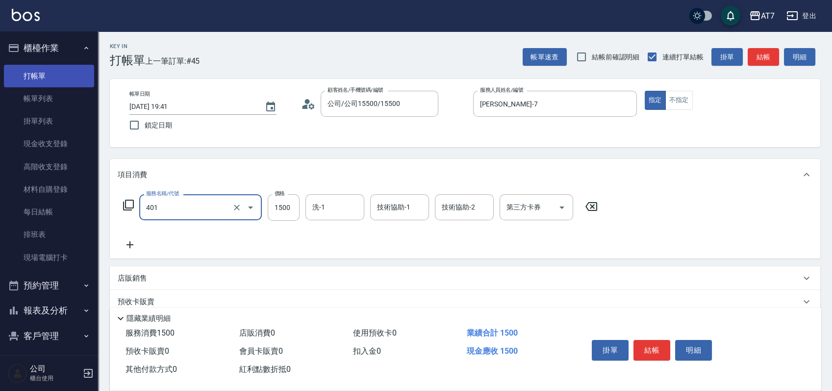
type input "染髮(互助)(401)"
type input "3"
type input "0"
type input "368"
type input "30"
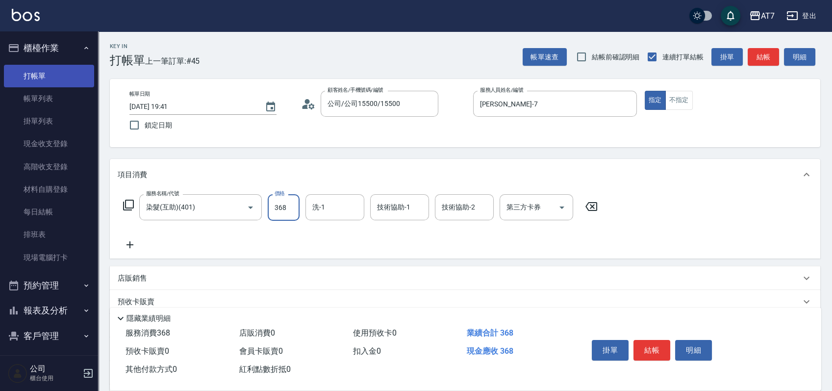
type input "3680"
type input "360"
type input "3680"
type input "Ruby-42"
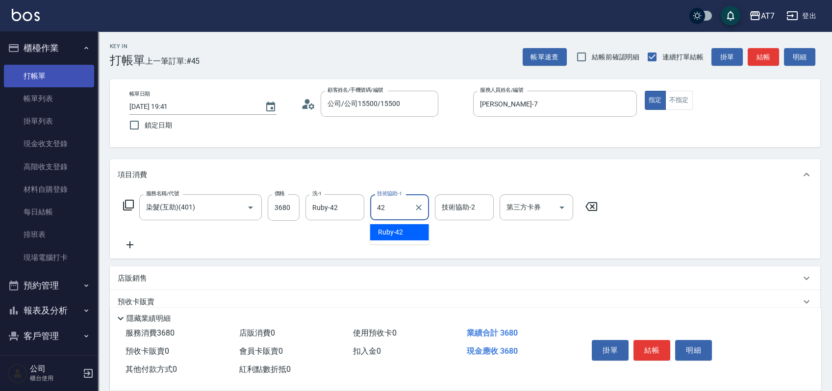
type input "Ruby-42"
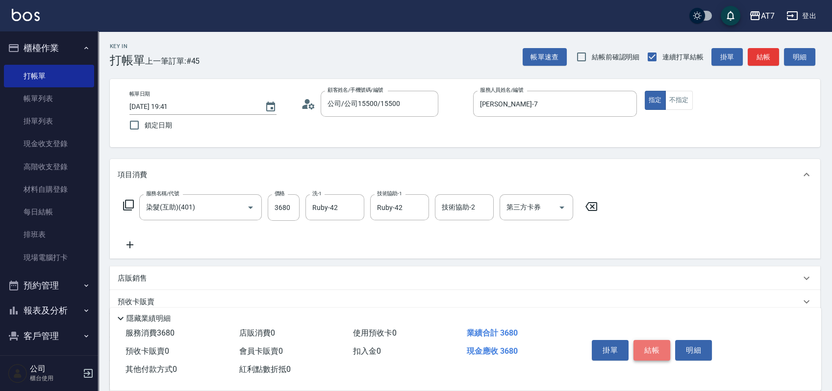
click at [653, 347] on button "結帳" at bounding box center [652, 350] width 37 height 21
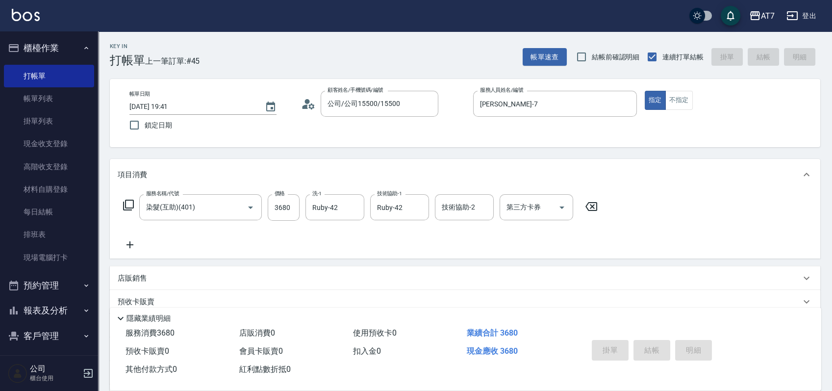
type input "2025/08/17 19:42"
type input "0"
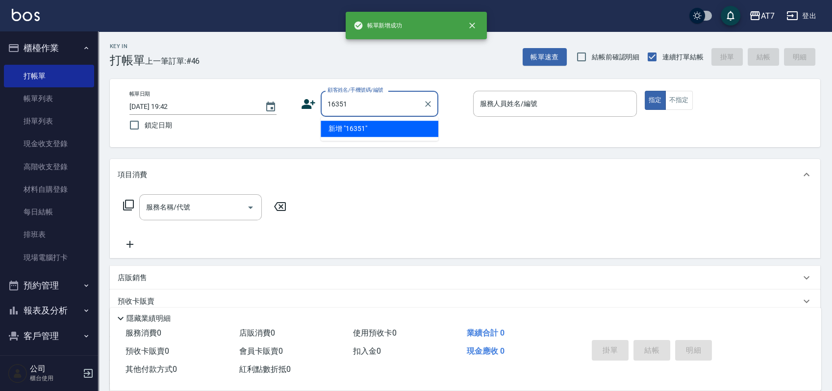
type input "16351"
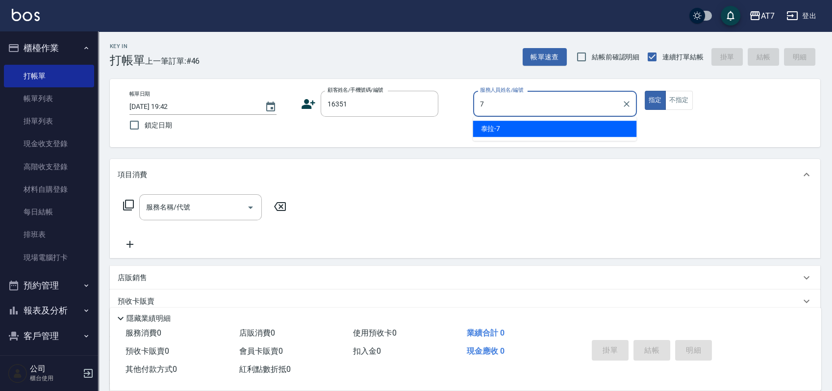
type input "泰拉-7"
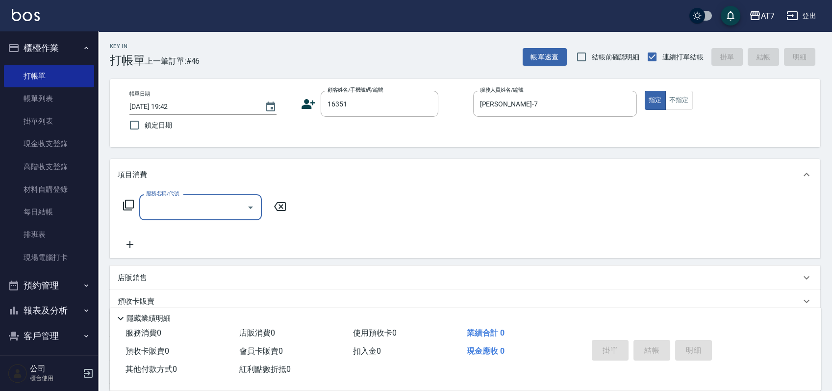
type input "公司/公司16351/16351"
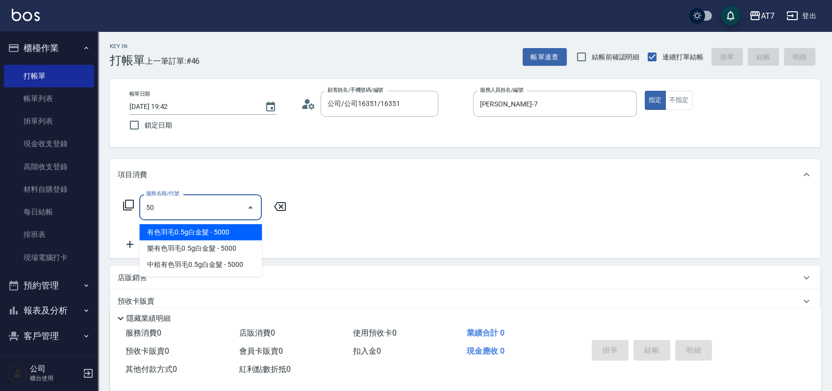
type input "501"
type input "30"
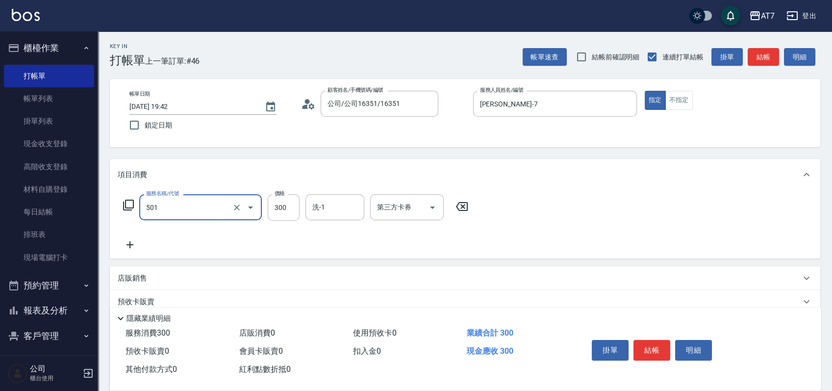
type input "洗髮(互助)(501)"
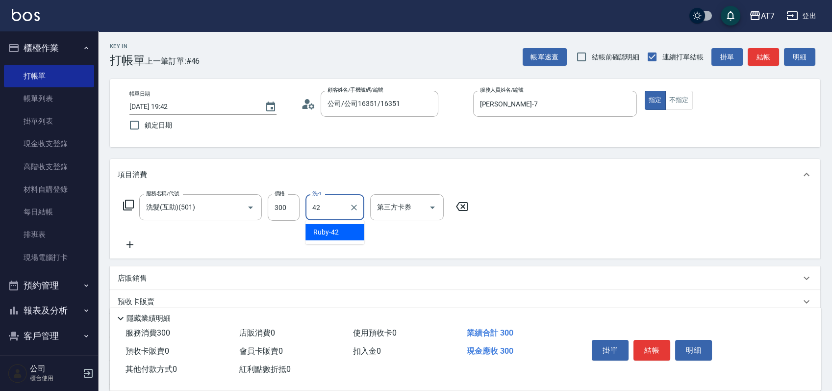
type input "Ruby-42"
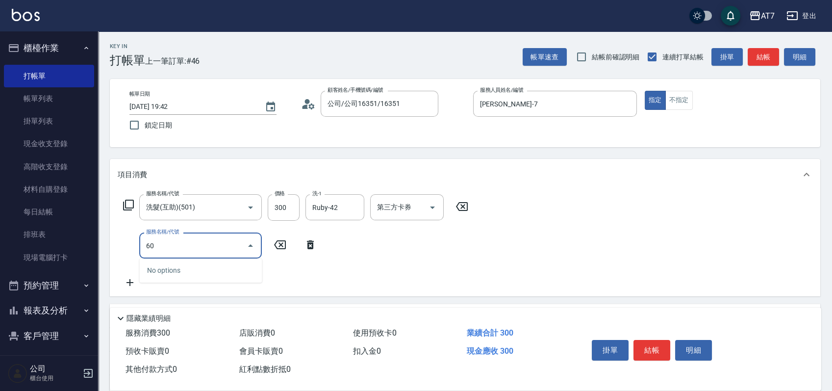
type input "608"
type input "230"
type input "鉑金護髮S（自領(608)"
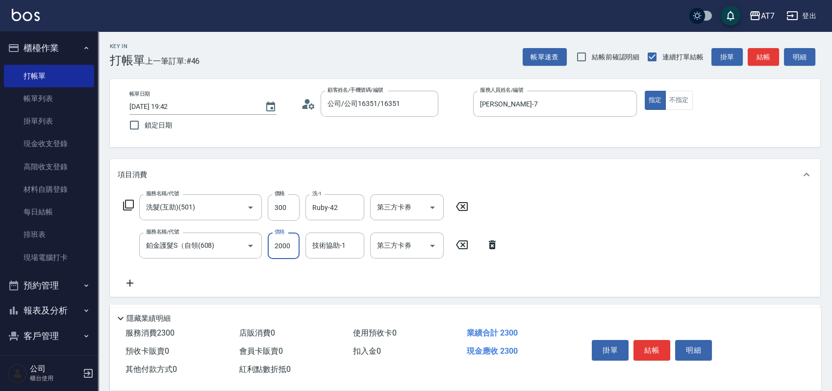
type input "2"
click at [653, 347] on button "結帳" at bounding box center [652, 350] width 37 height 21
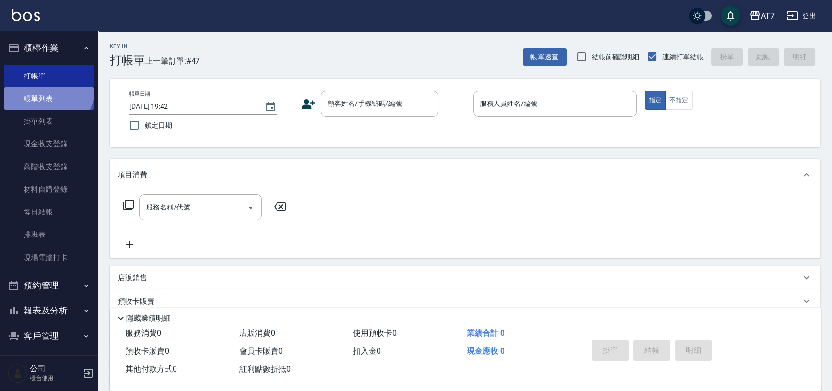
click at [40, 87] on link "帳單列表" at bounding box center [49, 98] width 90 height 23
click at [42, 102] on link "帳單列表" at bounding box center [49, 98] width 90 height 23
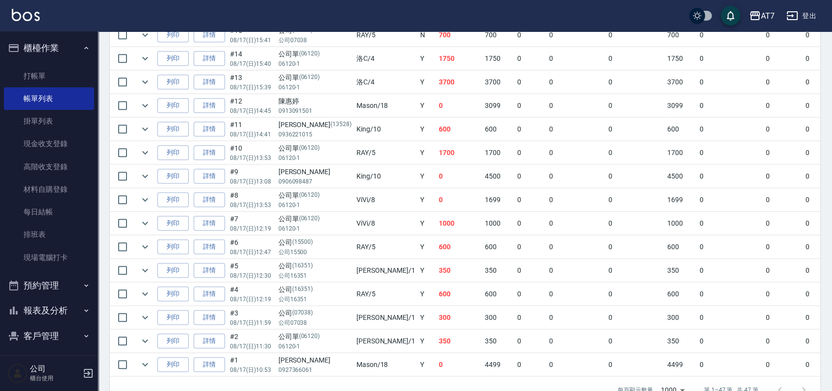
scroll to position [1053, 0]
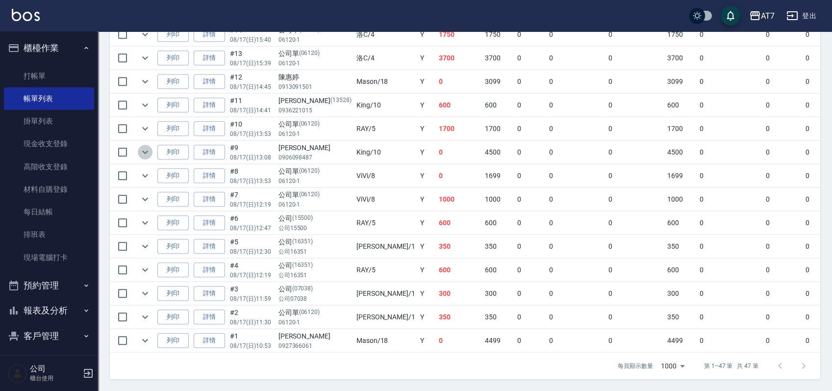
click at [142, 147] on icon "expand row" at bounding box center [145, 152] width 12 height 12
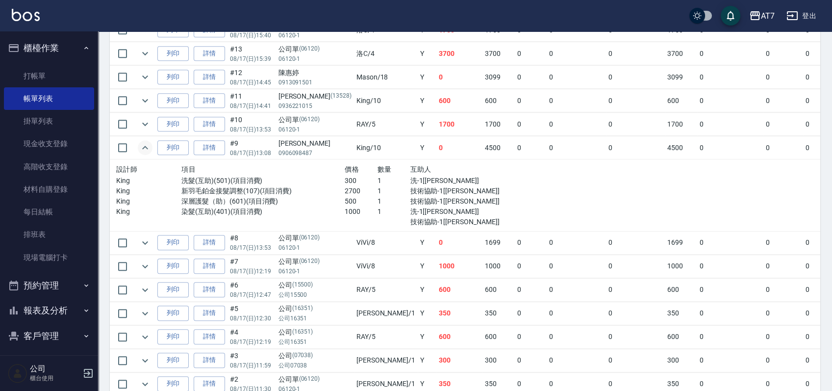
click at [142, 147] on icon "expand row" at bounding box center [145, 148] width 12 height 12
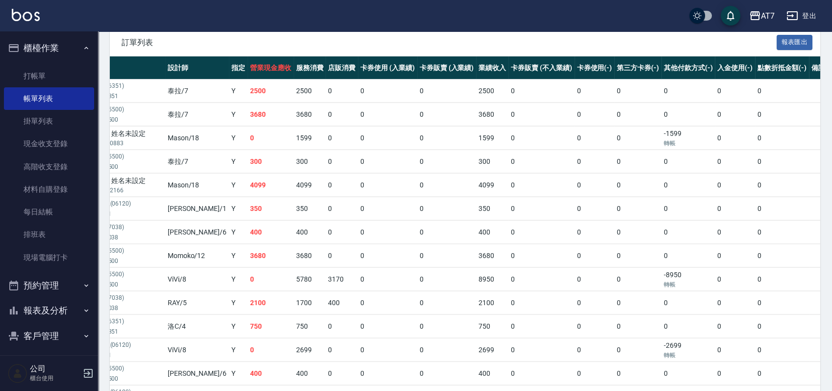
scroll to position [204, 0]
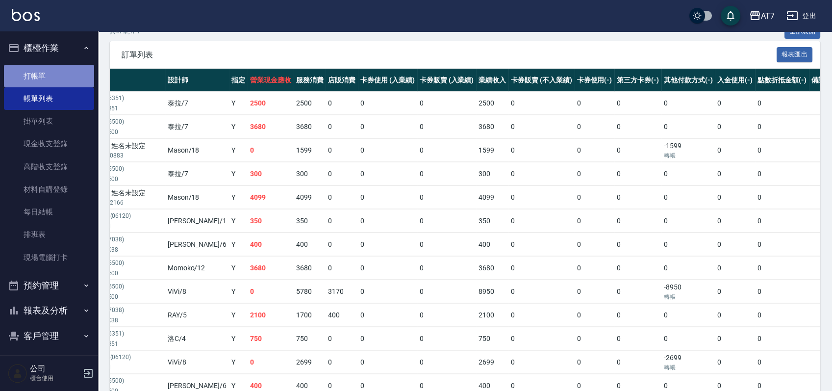
click at [50, 71] on link "打帳單" at bounding box center [49, 76] width 90 height 23
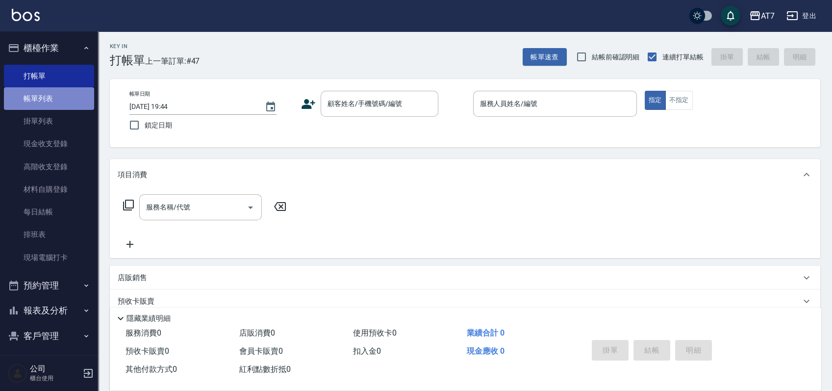
click at [57, 98] on link "帳單列表" at bounding box center [49, 98] width 90 height 23
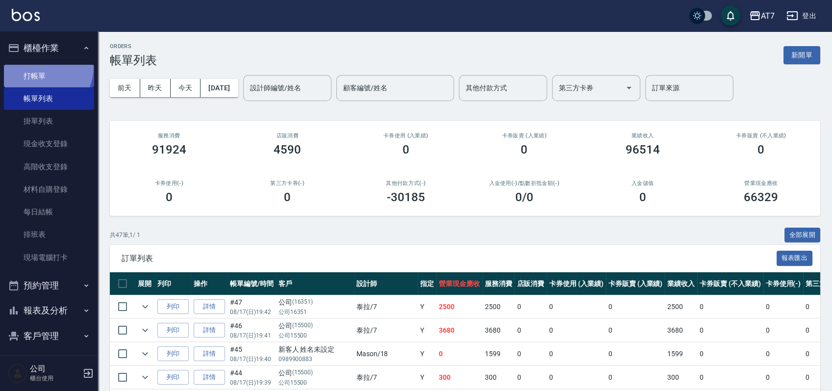
click at [38, 66] on link "打帳單" at bounding box center [49, 76] width 90 height 23
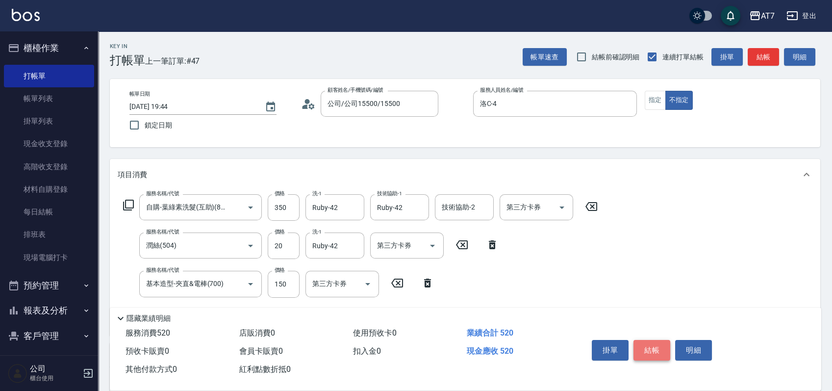
click at [654, 350] on button "結帳" at bounding box center [652, 350] width 37 height 21
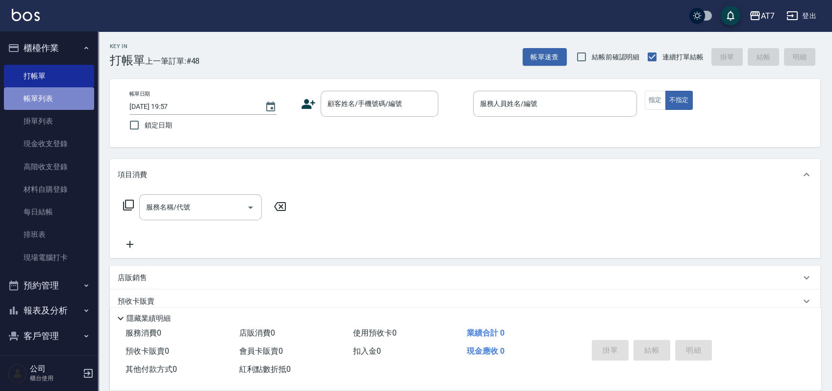
click at [69, 106] on link "帳單列表" at bounding box center [49, 98] width 90 height 23
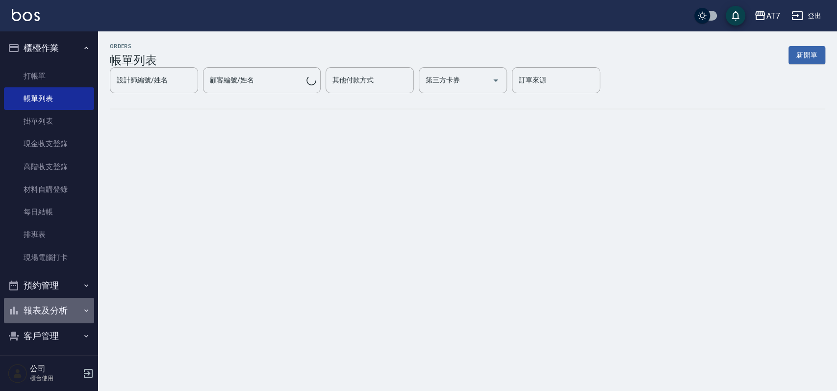
click at [62, 311] on button "報表及分析" at bounding box center [49, 310] width 90 height 25
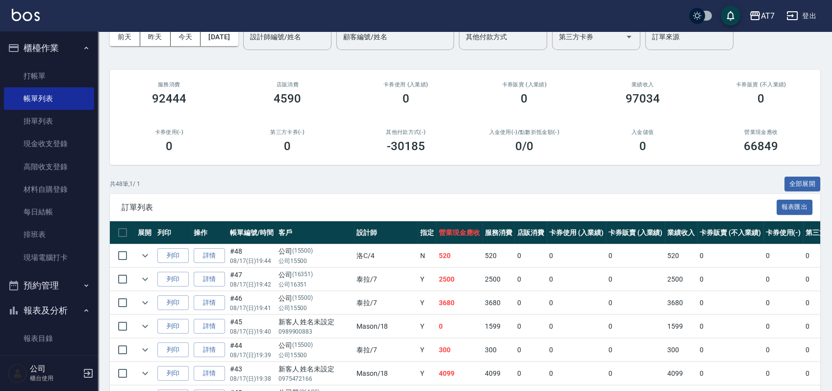
scroll to position [130, 0]
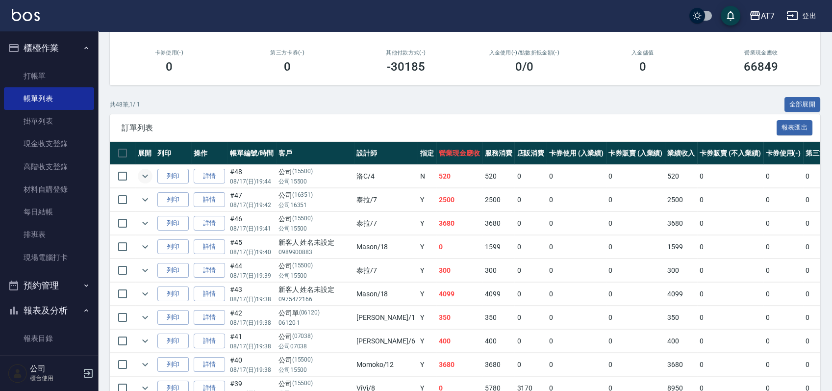
click at [143, 169] on button "expand row" at bounding box center [145, 176] width 15 height 15
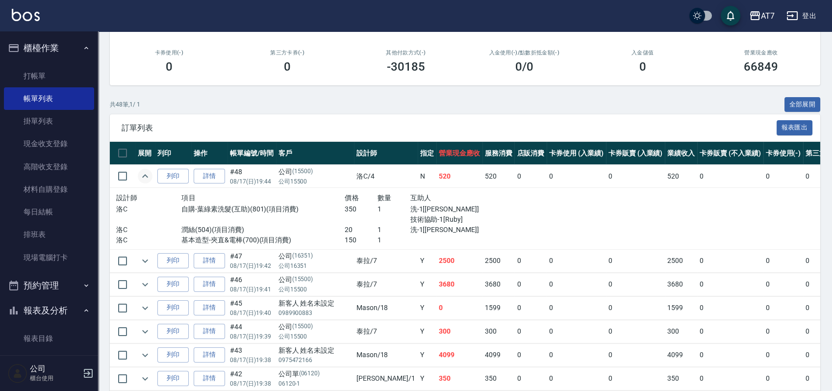
click at [143, 169] on button "expand row" at bounding box center [145, 176] width 15 height 15
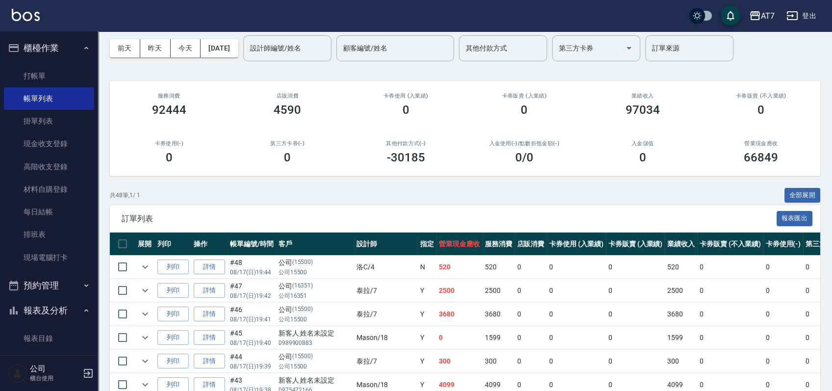
scroll to position [0, 0]
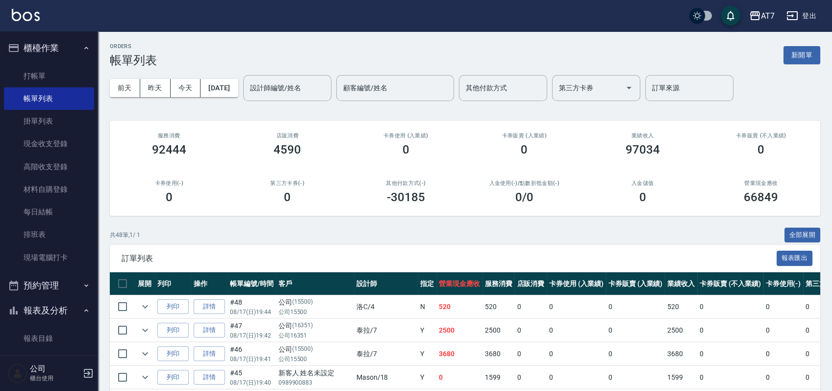
click at [610, 236] on div "共 48 筆, 1 / 1 全部展開" at bounding box center [465, 235] width 711 height 15
click at [47, 66] on link "打帳單" at bounding box center [49, 76] width 90 height 23
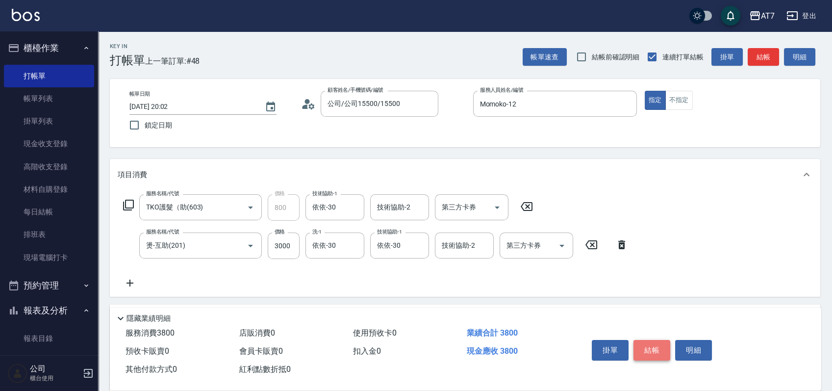
click at [651, 350] on button "結帳" at bounding box center [652, 350] width 37 height 21
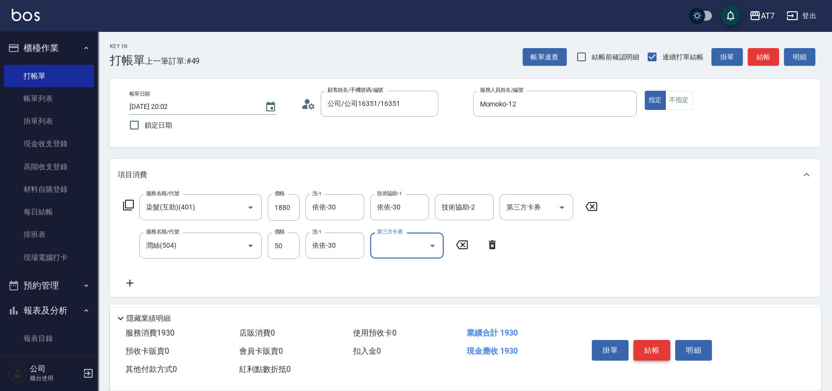
click at [651, 350] on button "結帳" at bounding box center [652, 350] width 37 height 21
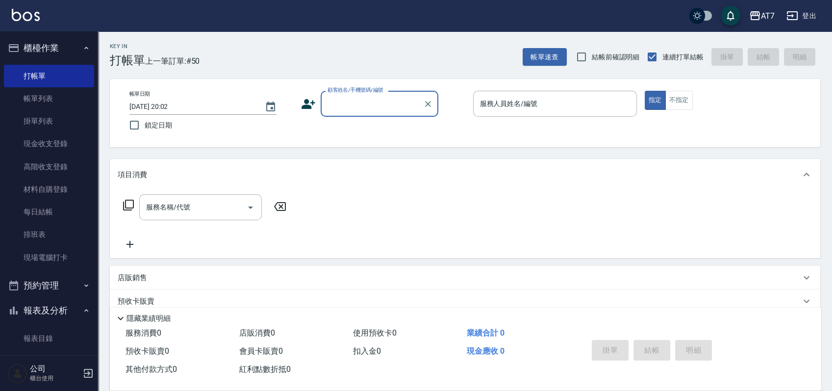
click at [453, 117] on div "帳單日期 2025/08/17 20:02 鎖定日期 顧客姓名/手機號碼/編號 顧客姓名/手機號碼/編號 服務人員姓名/編號 服務人員姓名/編號 指定 不指定" at bounding box center [465, 113] width 687 height 45
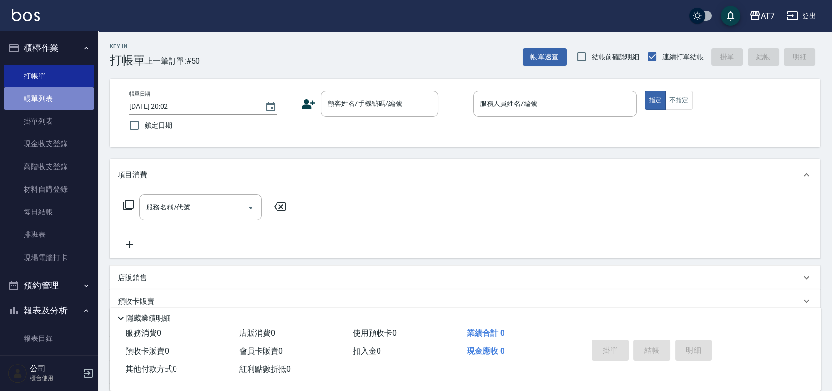
click at [59, 94] on link "帳單列表" at bounding box center [49, 98] width 90 height 23
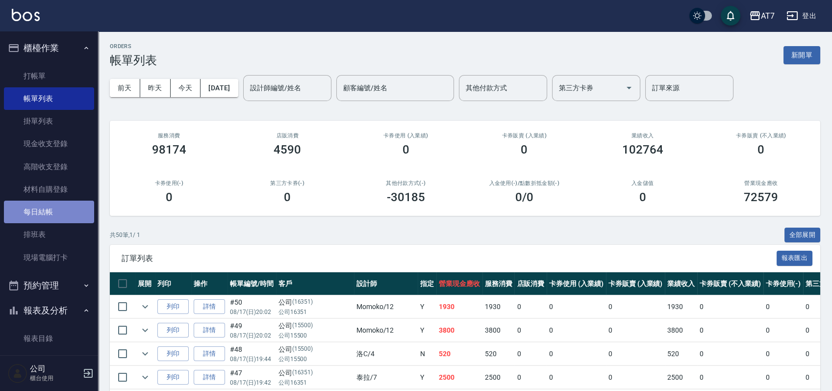
click at [56, 215] on link "每日結帳" at bounding box center [49, 212] width 90 height 23
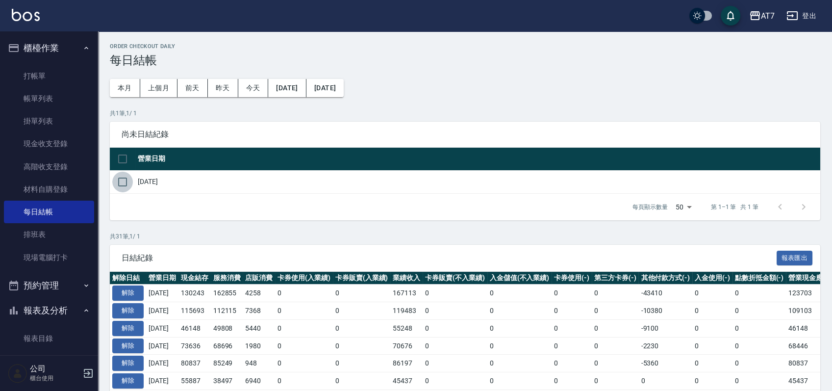
click at [127, 180] on input "checkbox" at bounding box center [122, 182] width 21 height 21
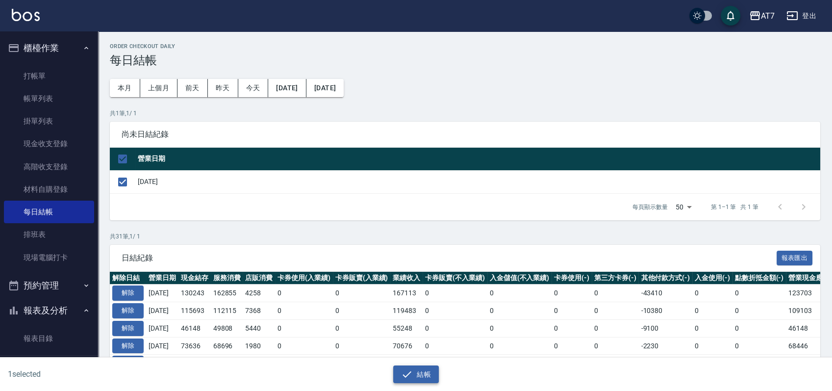
click at [430, 374] on button "結帳" at bounding box center [416, 374] width 46 height 18
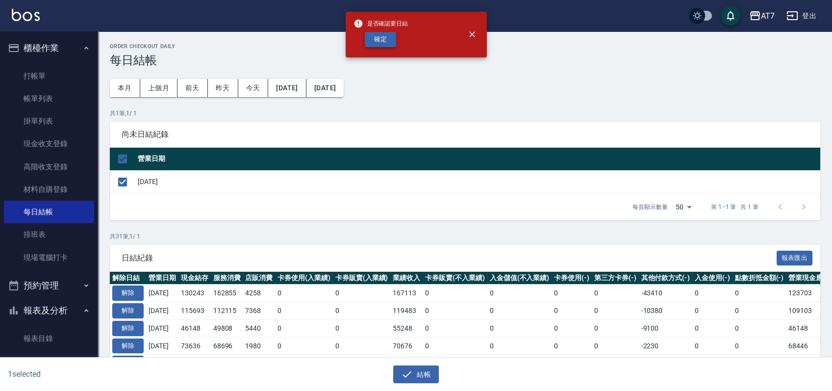
click at [390, 37] on button "確定" at bounding box center [380, 39] width 31 height 15
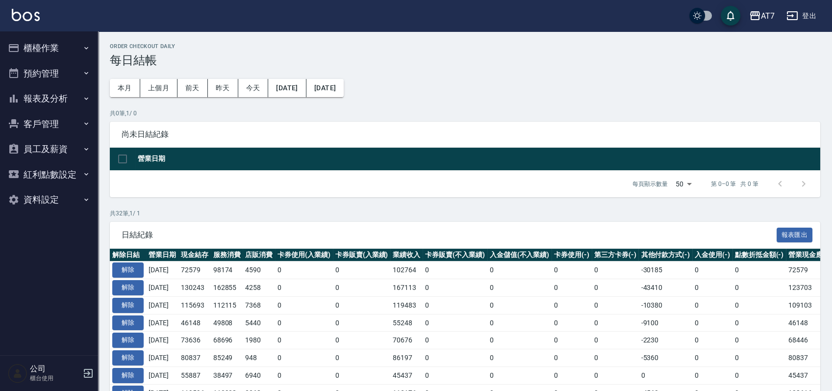
click at [58, 98] on button "報表及分析" at bounding box center [49, 98] width 90 height 25
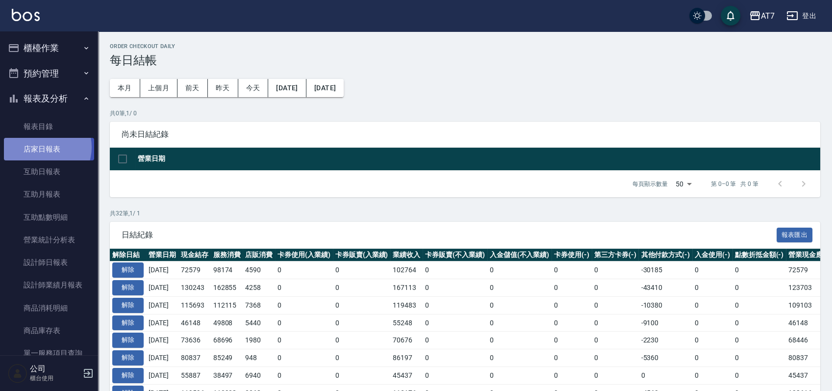
click at [42, 147] on link "店家日報表" at bounding box center [49, 149] width 90 height 23
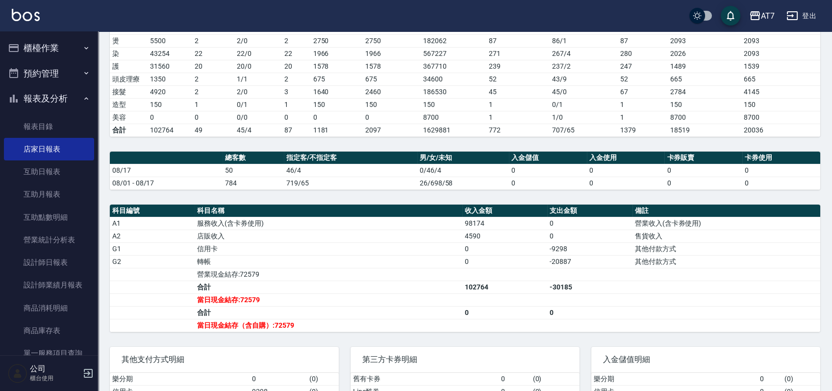
scroll to position [196, 0]
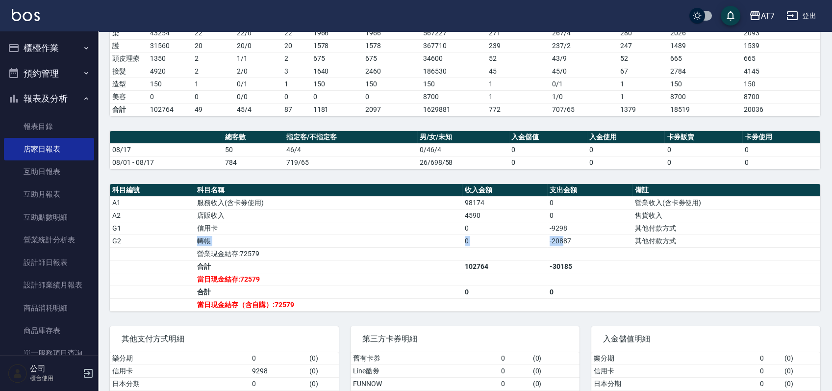
drag, startPoint x: 562, startPoint y: 239, endPoint x: 200, endPoint y: 235, distance: 362.9
click at [200, 235] on tr "G2 轉帳 0 -20887 其他付款方式" at bounding box center [465, 240] width 711 height 13
drag, startPoint x: 31, startPoint y: 26, endPoint x: 35, endPoint y: 50, distance: 23.9
click at [31, 42] on div "AT7 登出 櫃檯作業 打帳單 帳單列表 掛單列表 現金收支登錄 高階收支登錄 材料自購登錄 每日結帳 排班表 現場電腦打卡 預約管理 預約管理 單日預約紀錄…" at bounding box center [416, 134] width 832 height 661
click at [35, 50] on button "櫃檯作業" at bounding box center [49, 47] width 90 height 25
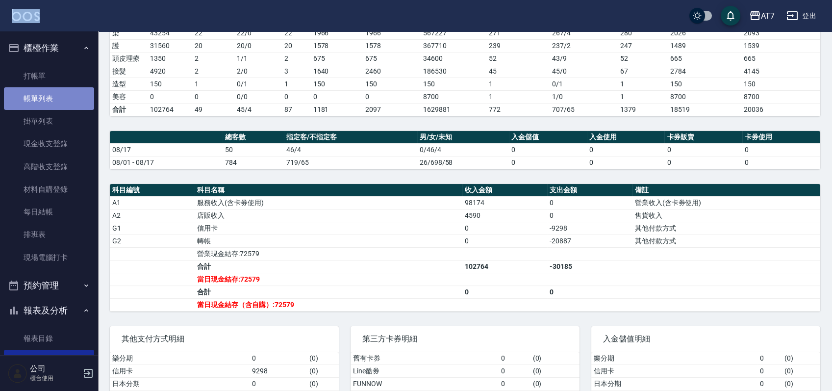
click at [59, 98] on link "帳單列表" at bounding box center [49, 98] width 90 height 23
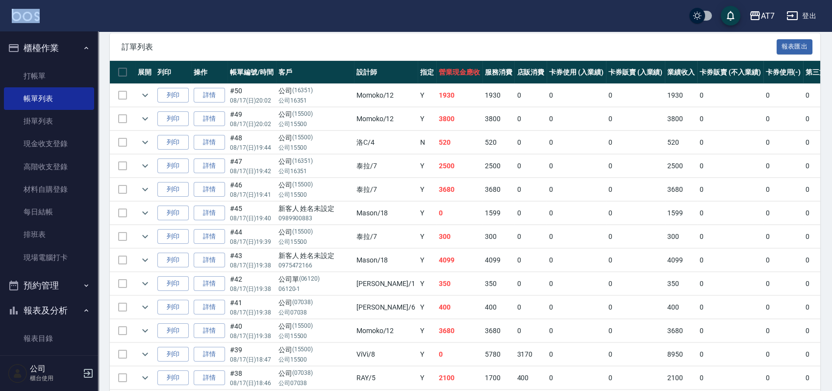
scroll to position [277, 0]
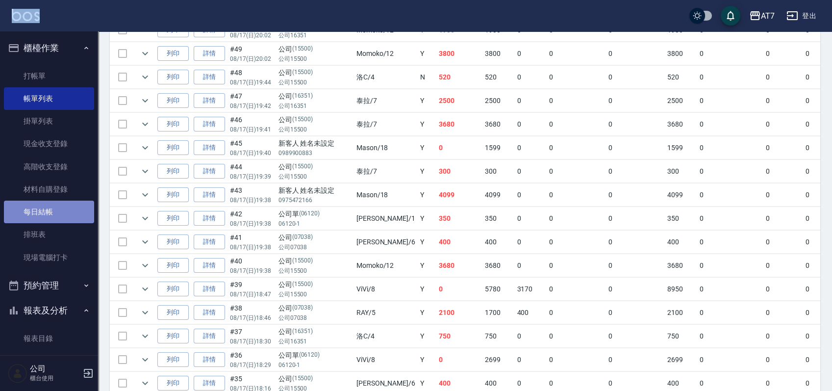
click at [60, 206] on link "每日結帳" at bounding box center [49, 212] width 90 height 23
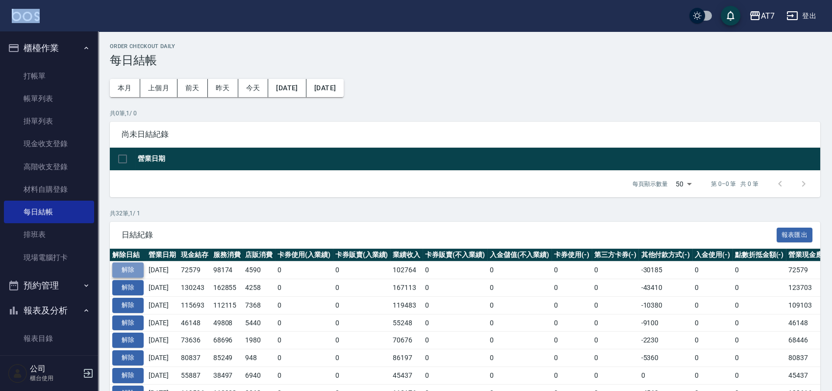
click at [134, 269] on button "解除" at bounding box center [127, 269] width 31 height 15
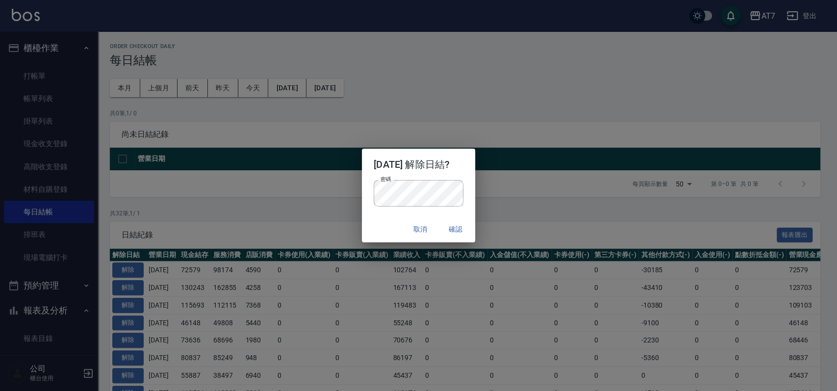
click at [383, 221] on div "取消 確認" at bounding box center [418, 229] width 113 height 26
click at [457, 227] on button "確認" at bounding box center [455, 229] width 31 height 18
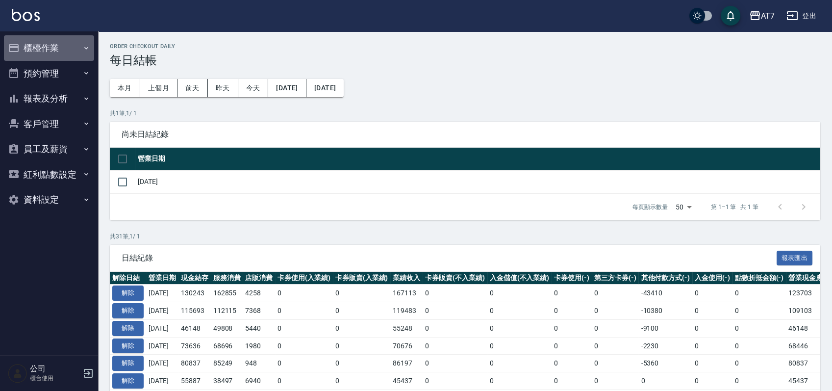
click at [51, 53] on button "櫃檯作業" at bounding box center [49, 47] width 90 height 25
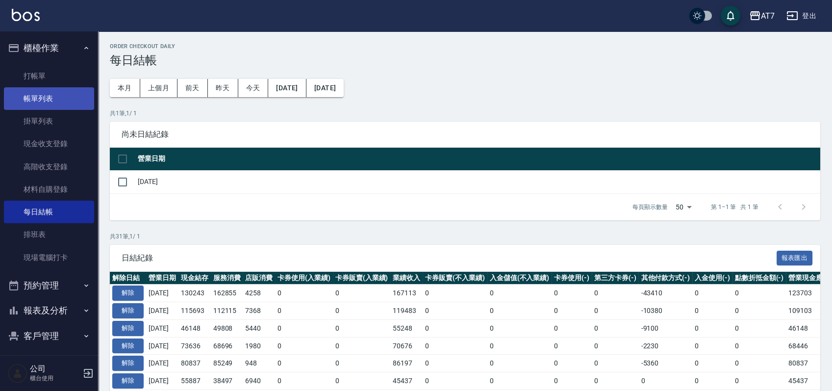
click at [44, 94] on link "帳單列表" at bounding box center [49, 98] width 90 height 23
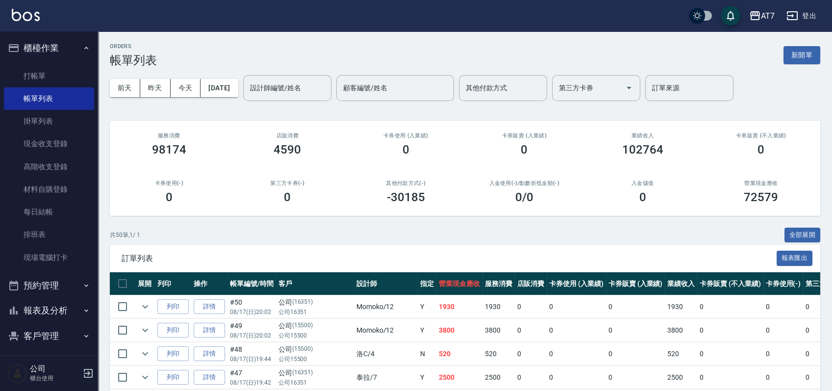
scroll to position [327, 0]
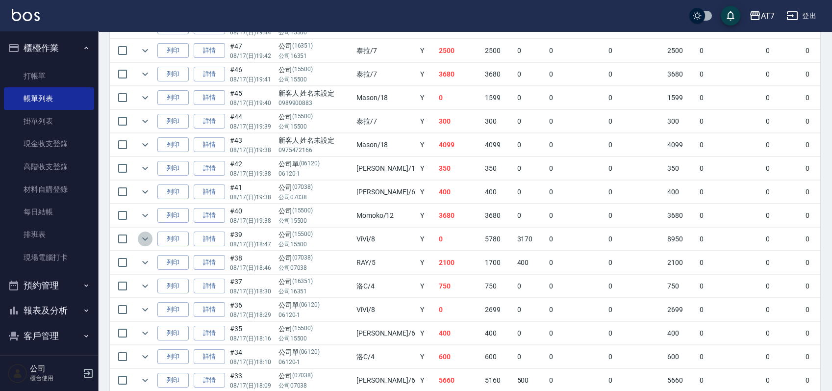
click at [141, 238] on icon "expand row" at bounding box center [145, 239] width 12 height 12
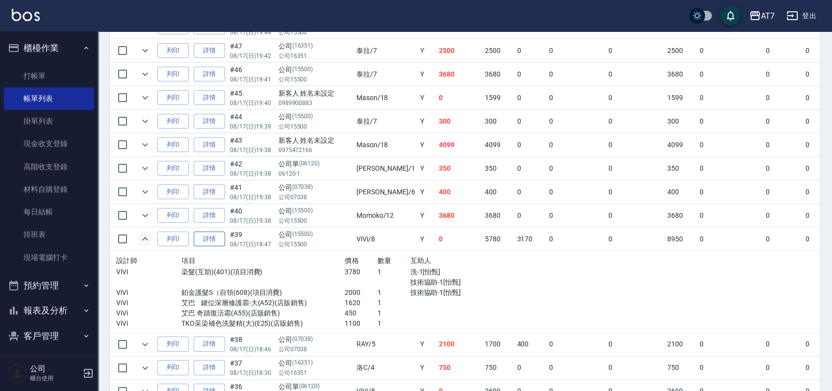
click at [215, 234] on link "詳情" at bounding box center [209, 238] width 31 height 15
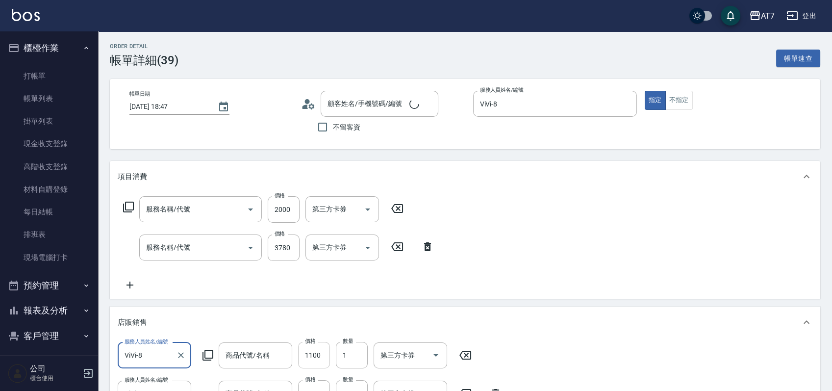
type input "2025/08/17 18:47"
type input "ViVi-8"
type input "0"
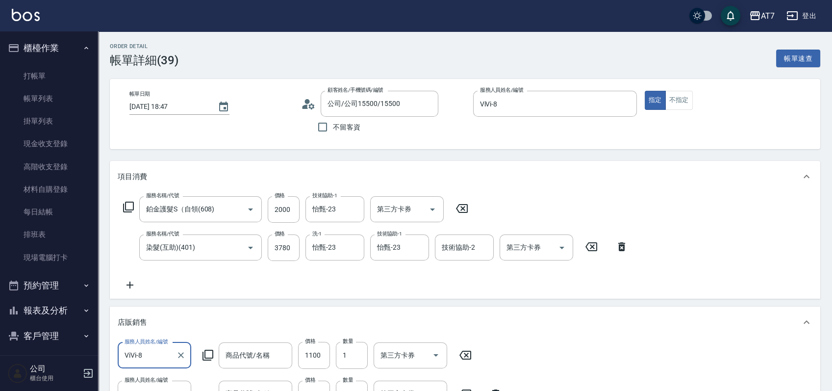
type input "公司/公司15500/15500"
type input "鉑金護髮S（自領(608)"
type input "染髮(互助)(401)"
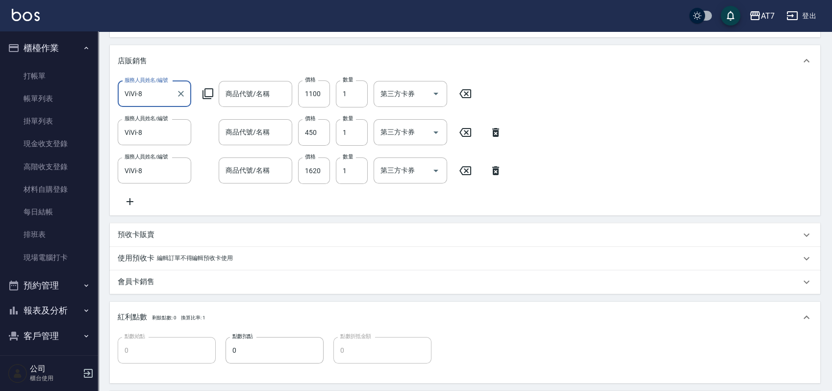
type input "TKO采染補色洗髮精(大)"
type input "艾巴 奇蹟復活霜"
type input "艾巴 鍵位深層修護霜-大"
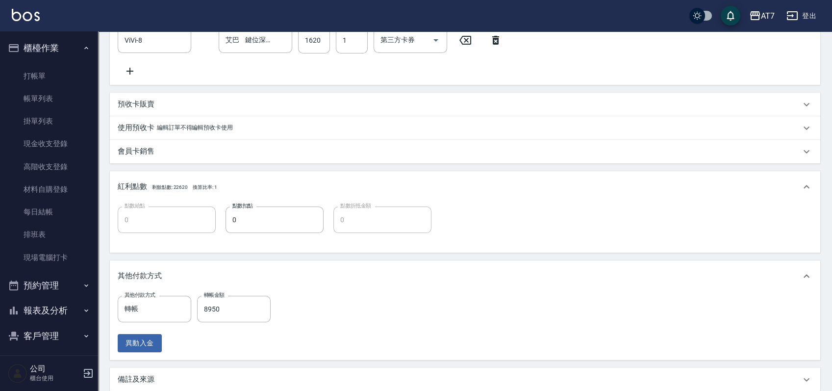
scroll to position [392, 0]
click at [174, 315] on button "Clear" at bounding box center [181, 309] width 14 height 14
type input "890"
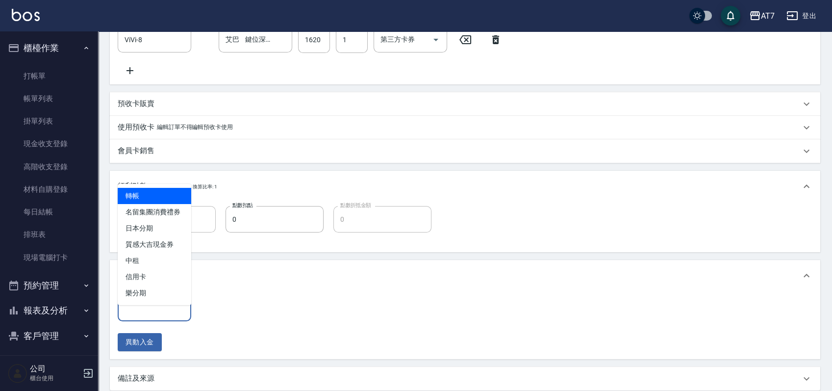
click at [173, 317] on input "其他付款方式" at bounding box center [154, 308] width 65 height 17
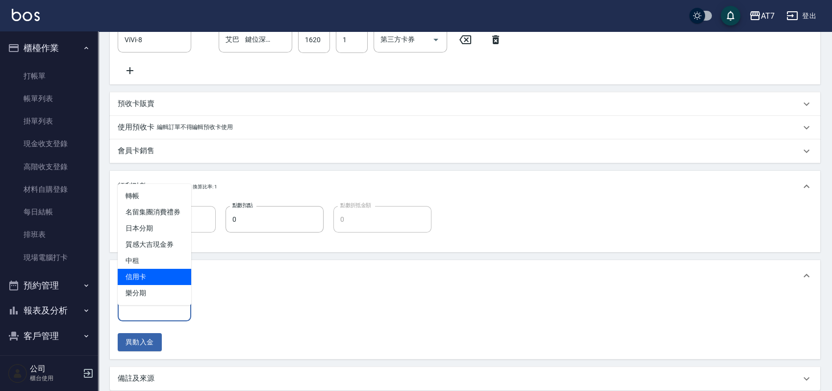
click at [164, 281] on span "信用卡" at bounding box center [155, 277] width 74 height 16
type input "信用卡"
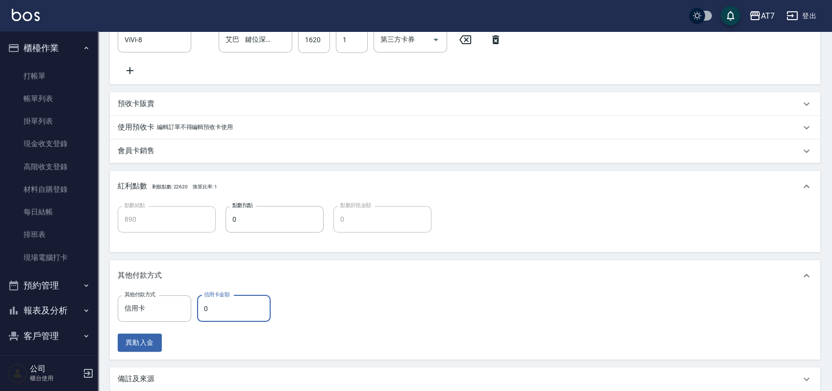
click at [200, 316] on input "0" at bounding box center [234, 308] width 74 height 26
type input "89"
type input "880"
type input "895"
type input "800"
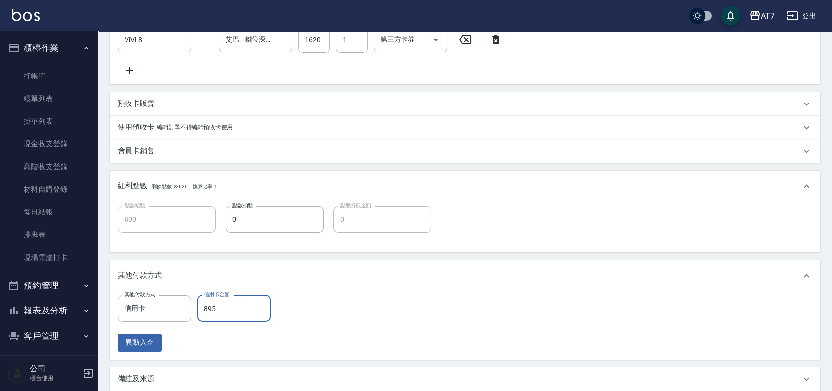
type input "8950"
type input "0"
type input "8950"
click at [306, 325] on div "其他付款方式 信用卡 其他付款方式 信用卡金額 8950 信用卡金額 異動入金" at bounding box center [465, 323] width 695 height 56
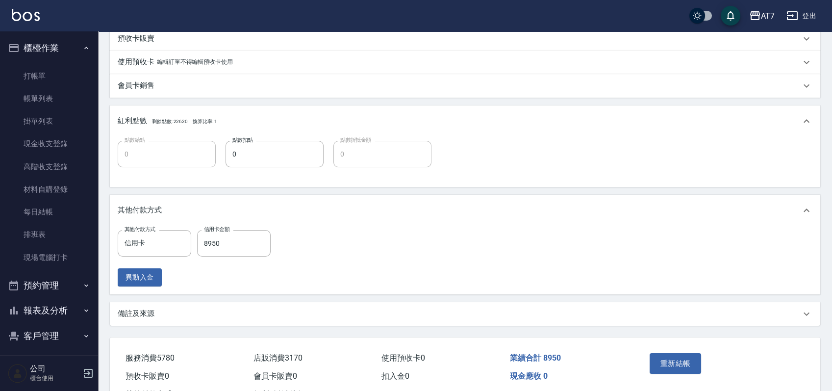
scroll to position [506, 0]
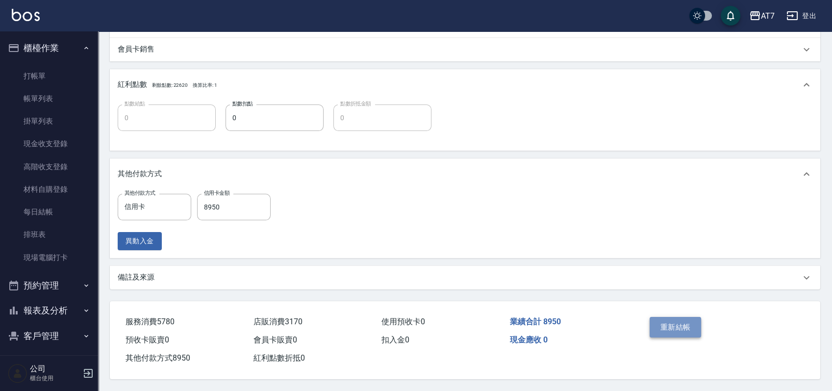
click at [682, 322] on button "重新結帳" at bounding box center [676, 327] width 52 height 21
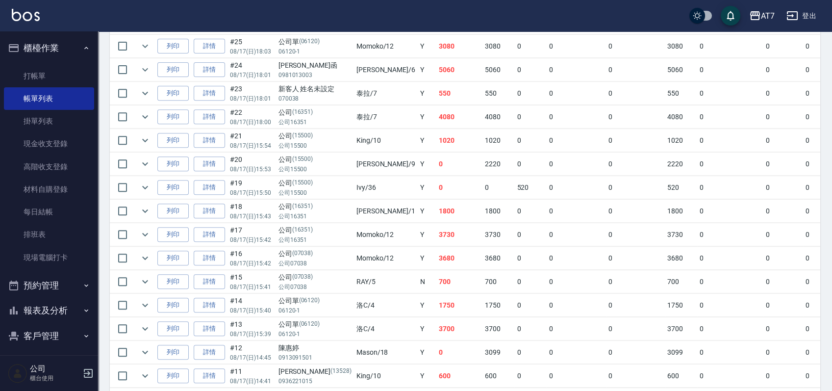
scroll to position [719, 0]
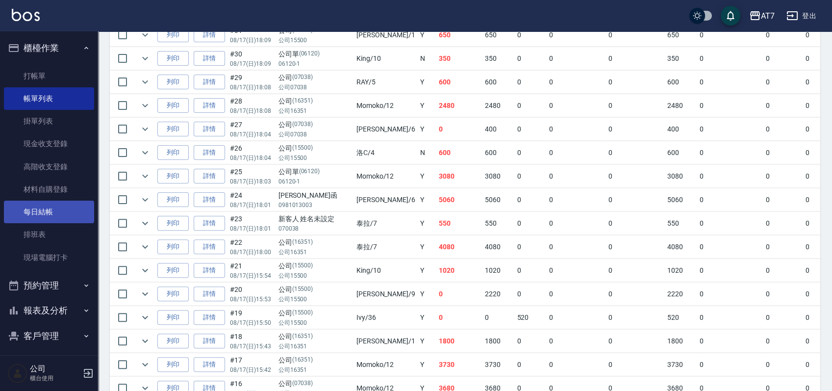
click at [58, 207] on link "每日結帳" at bounding box center [49, 212] width 90 height 23
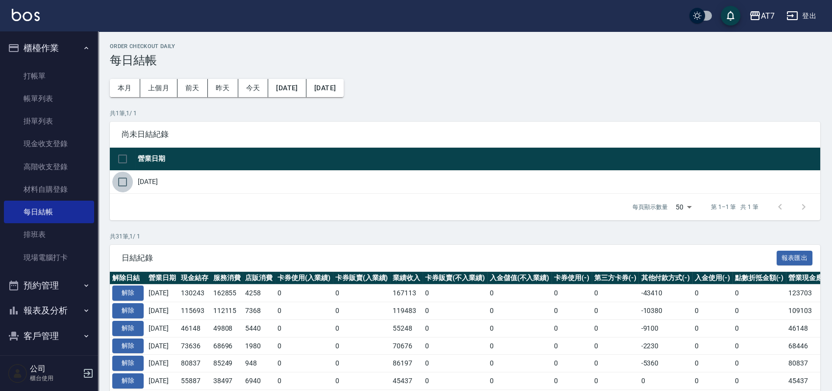
click at [126, 182] on input "checkbox" at bounding box center [122, 182] width 21 height 21
checkbox input "true"
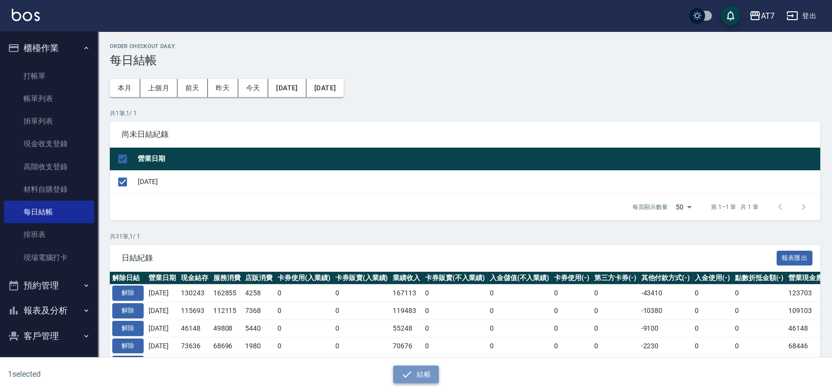
click at [426, 372] on button "結帳" at bounding box center [416, 374] width 46 height 18
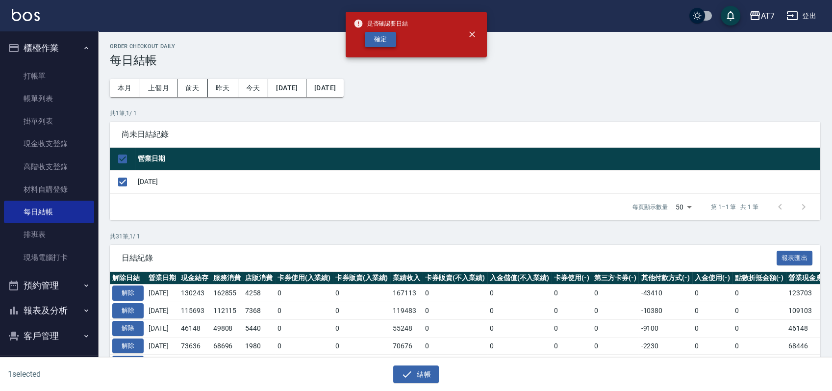
click at [392, 39] on button "確定" at bounding box center [380, 39] width 31 height 15
checkbox input "false"
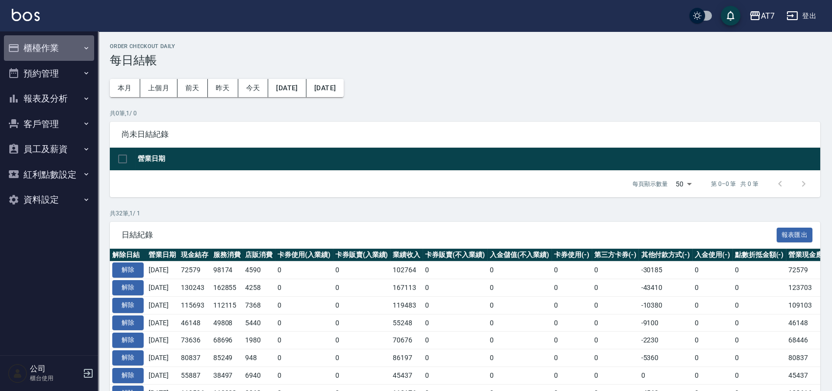
click at [52, 51] on button "櫃檯作業" at bounding box center [49, 47] width 90 height 25
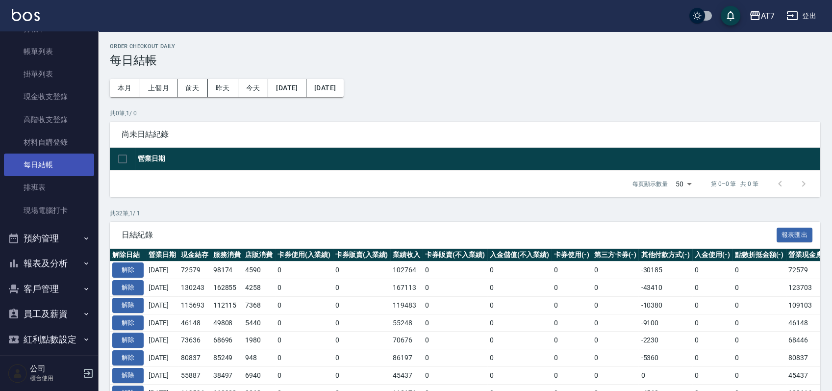
scroll to position [65, 0]
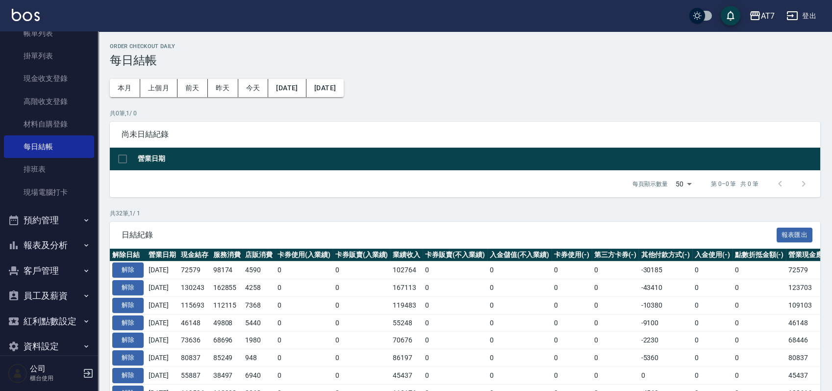
click at [55, 251] on button "報表及分析" at bounding box center [49, 244] width 90 height 25
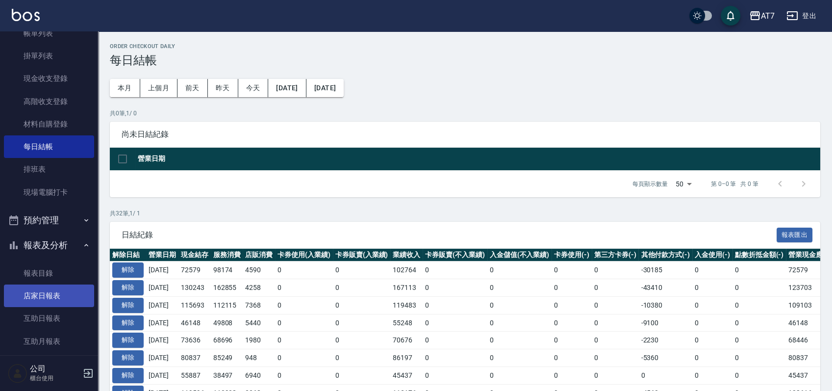
click at [61, 294] on link "店家日報表" at bounding box center [49, 295] width 90 height 23
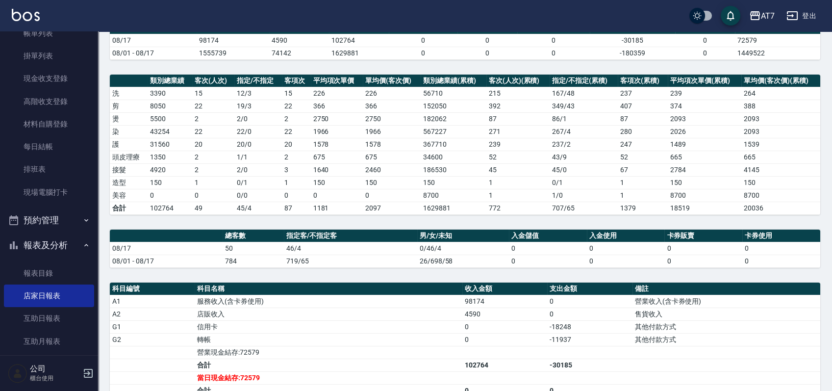
scroll to position [261, 0]
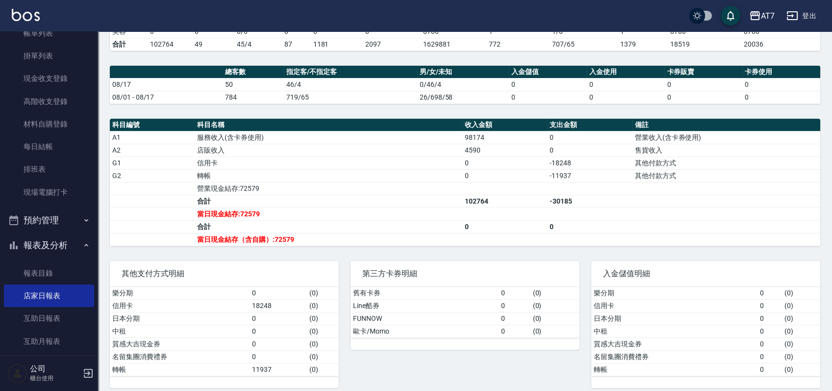
drag, startPoint x: 581, startPoint y: 178, endPoint x: 566, endPoint y: 183, distance: 15.8
drag, startPoint x: 566, startPoint y: 183, endPoint x: 805, endPoint y: 209, distance: 240.7
click at [805, 209] on td "a dense table" at bounding box center [727, 213] width 188 height 13
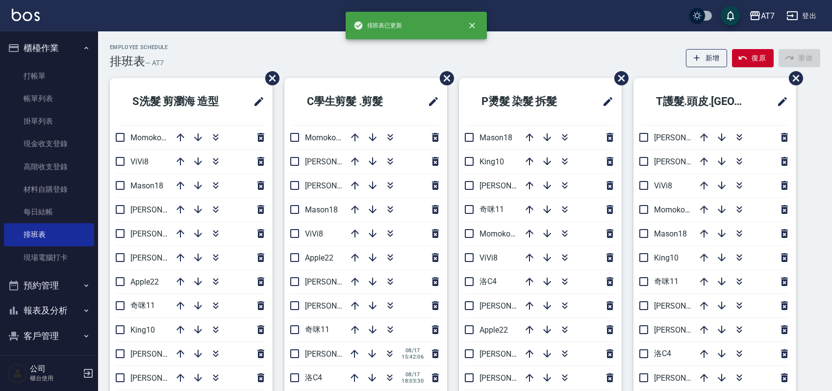
scroll to position [65, 0]
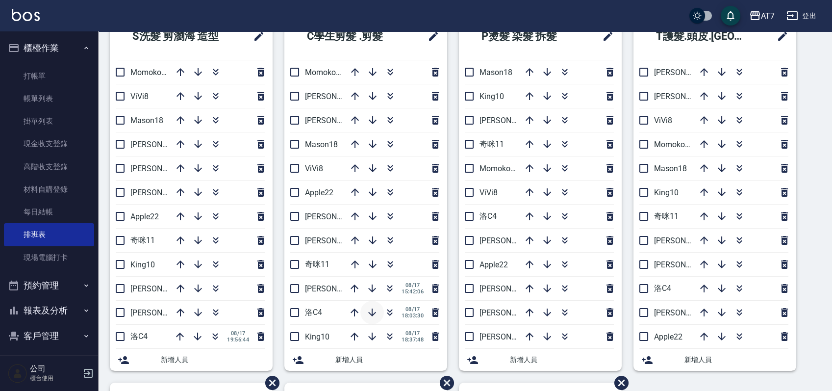
click at [369, 310] on icon "button" at bounding box center [372, 312] width 12 height 12
